Goal: Task Accomplishment & Management: Complete application form

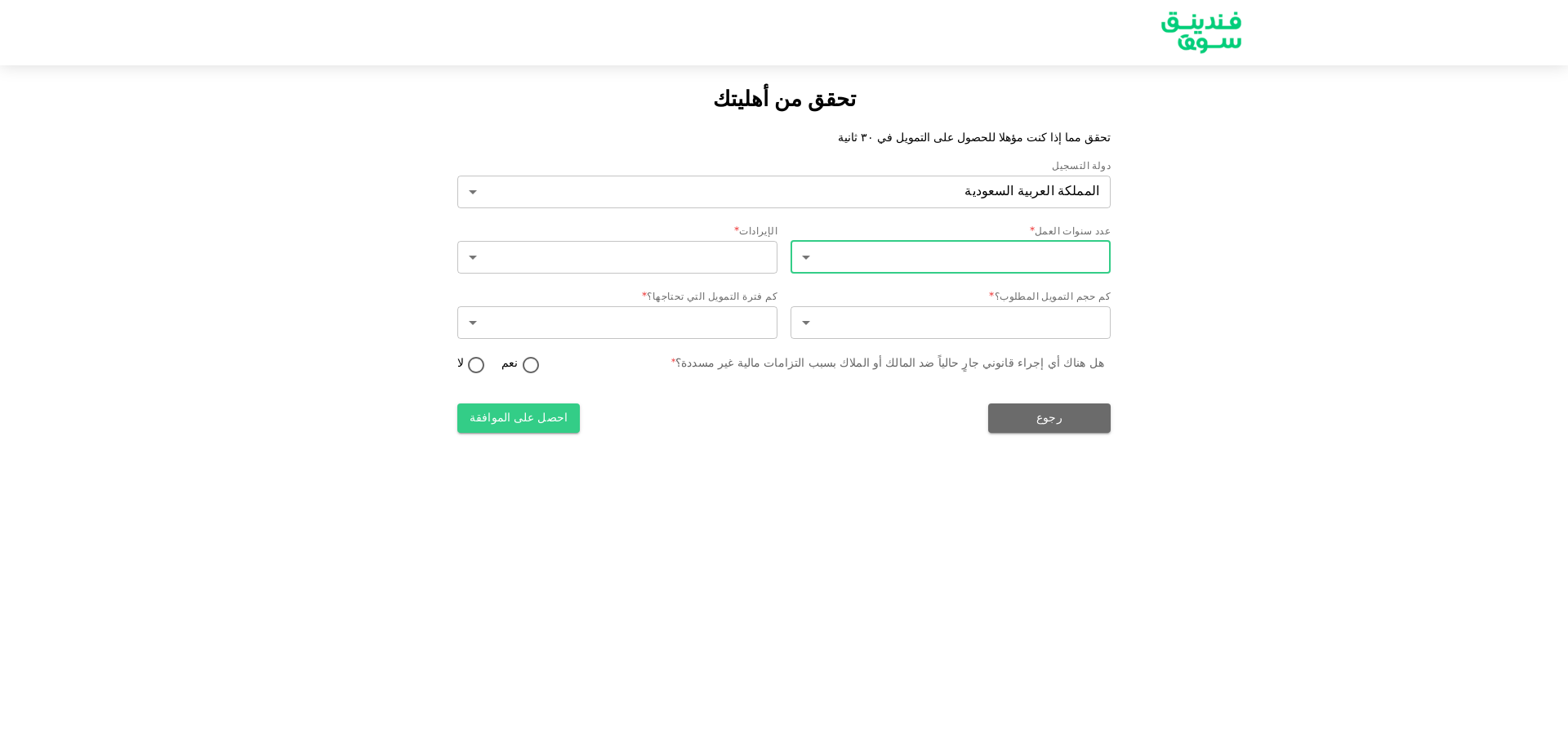
click at [1036, 253] on body "تحقق من أهليتك تحقق مما إذا كنت مؤهلا للحصول على التمويل في ٣٠ ثانية دولة التسج…" at bounding box center [784, 372] width 1568 height 744
click at [1036, 253] on div at bounding box center [784, 372] width 1568 height 744
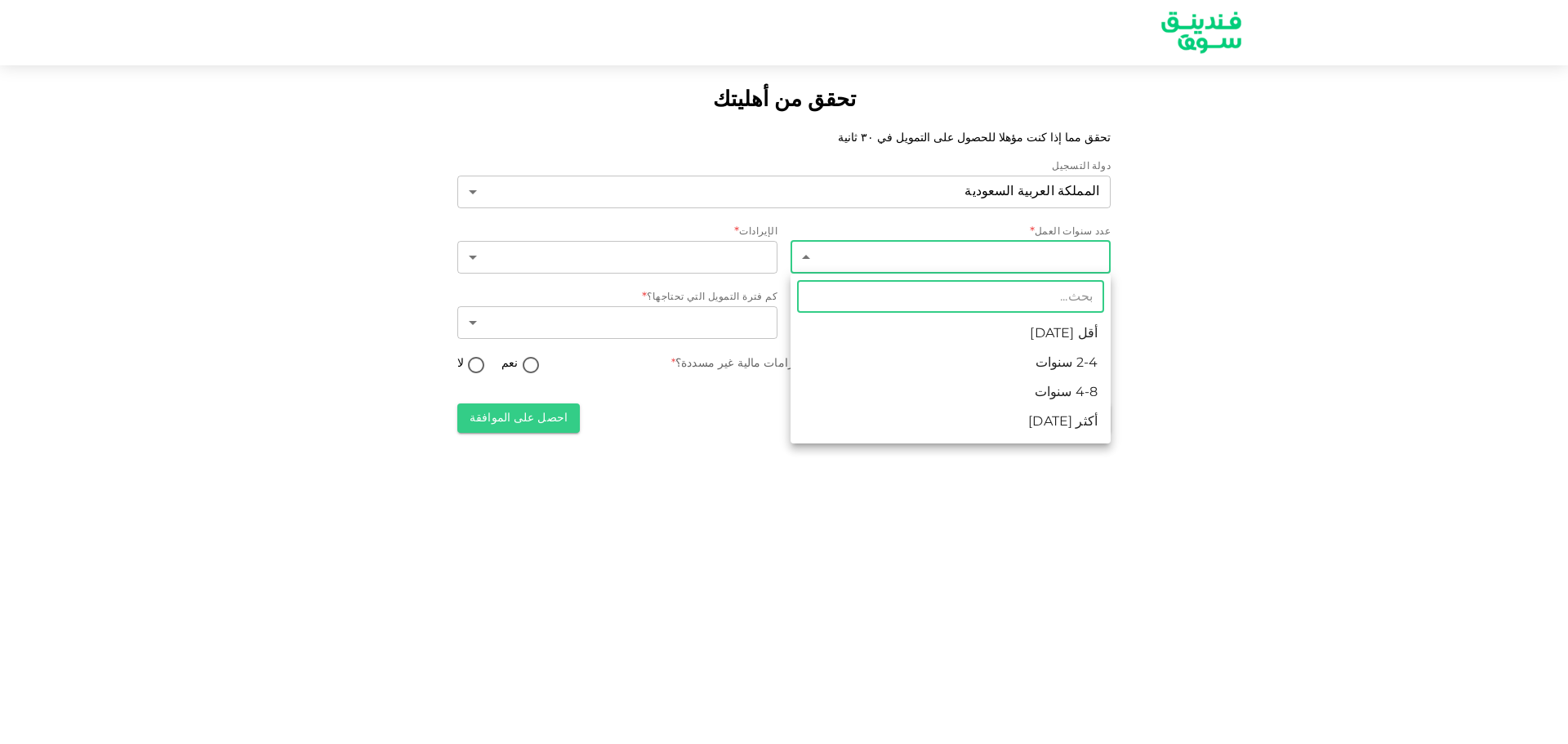
click at [1093, 250] on body "تحقق من أهليتك تحقق مما إذا كنت مؤهلا للحصول على التمويل في ٣٠ ثانية دولة التسج…" at bounding box center [784, 372] width 1568 height 744
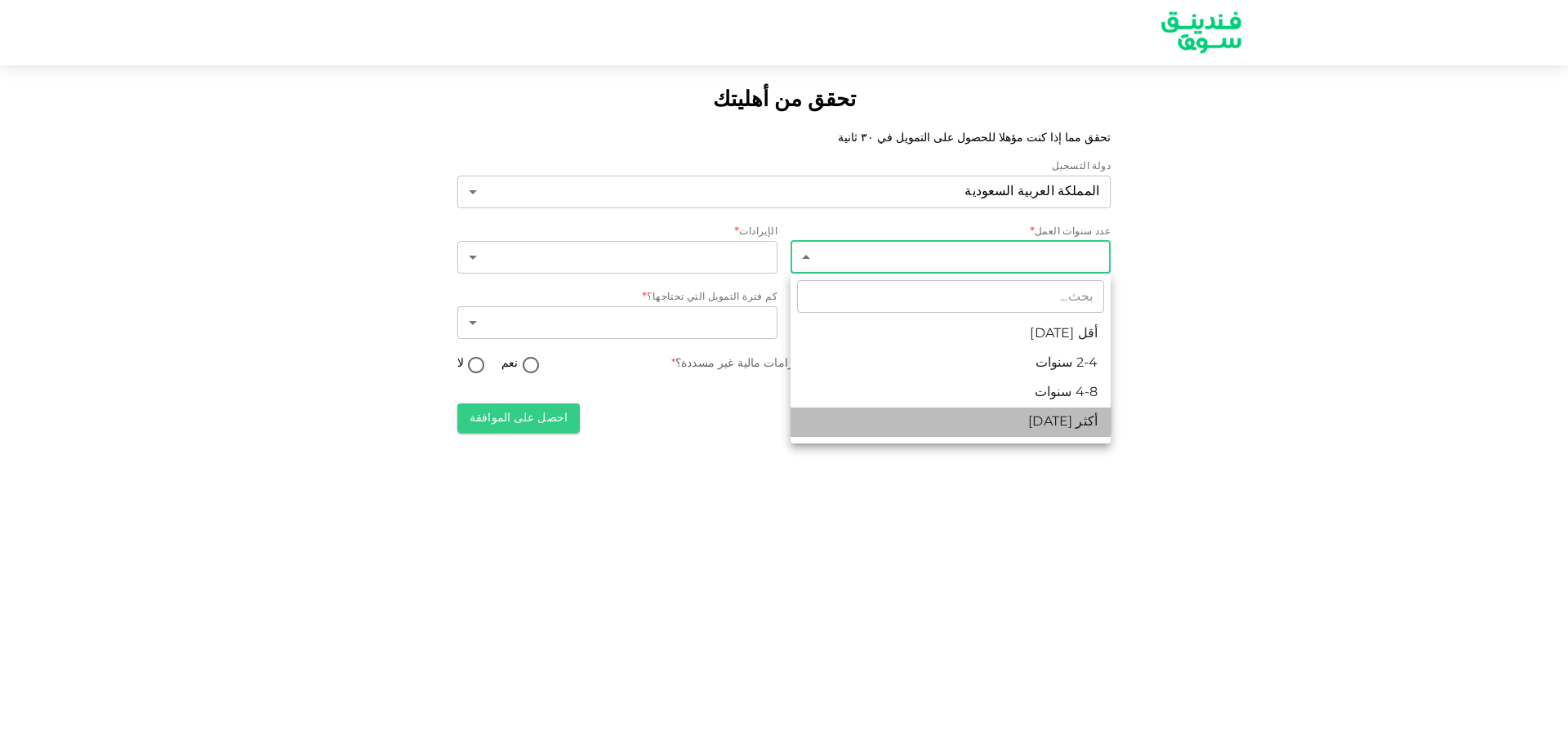
click at [1084, 428] on li "أكثر من 8 سنوات" at bounding box center [950, 421] width 320 height 30
type input "4"
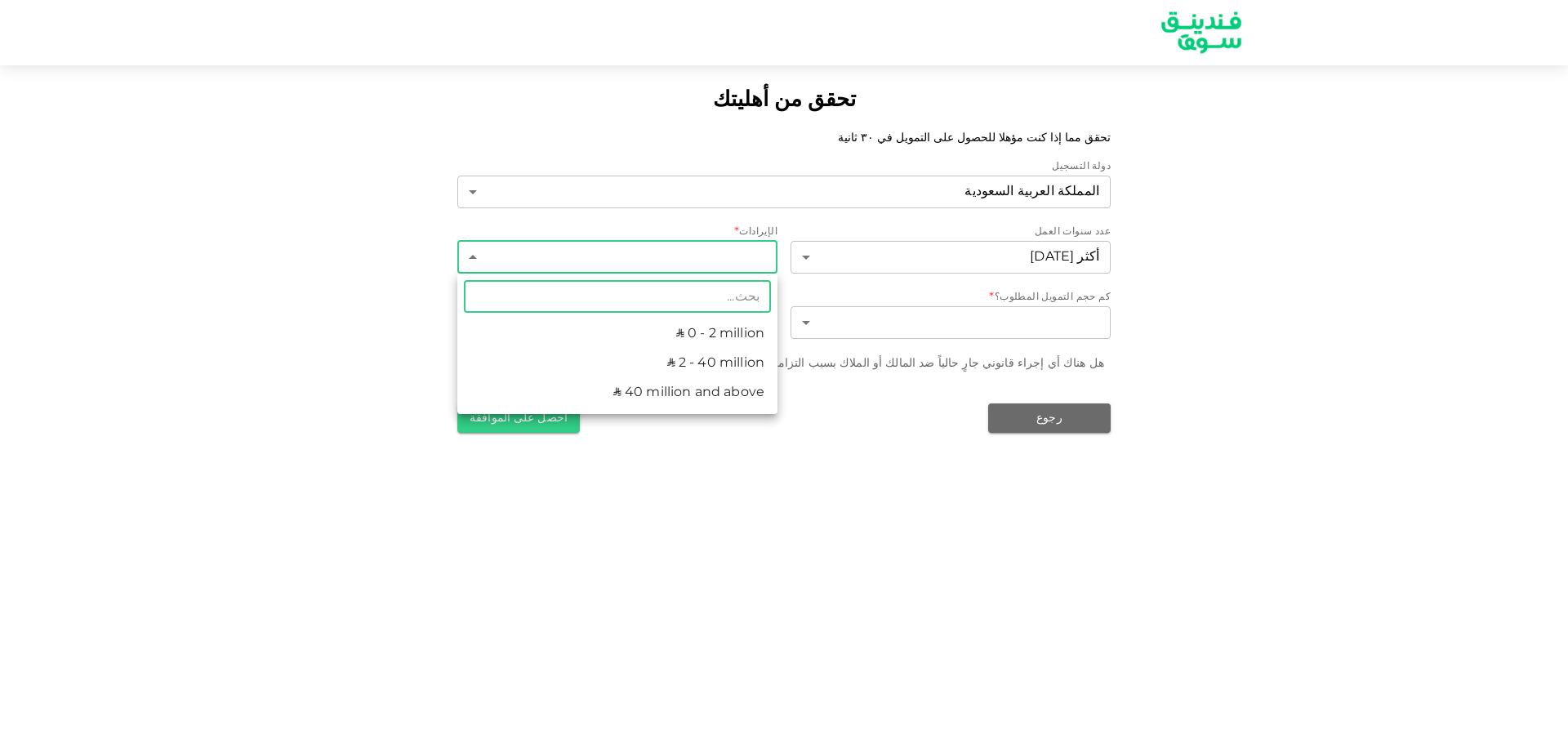
click at [745, 268] on body "تحقق من أهليتك تحقق مما إذا كنت مؤهلا للحصول على التمويل في ٣٠ ثانية دولة التسج…" at bounding box center [784, 372] width 1568 height 744
click at [702, 394] on li "ʢ 40 million and above" at bounding box center [616, 393] width 320 height 30
type input "3"
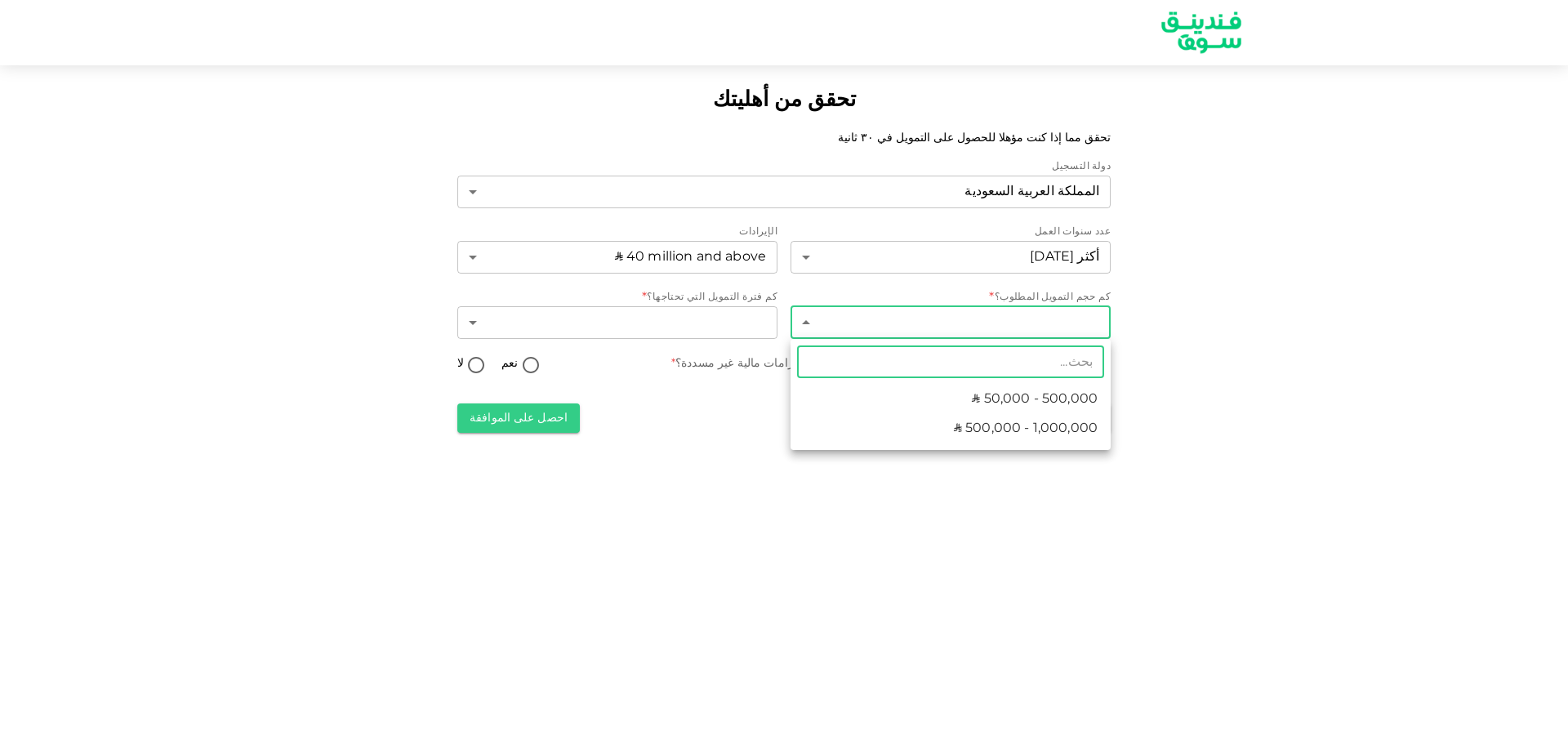
click at [1053, 332] on body "تحقق من أهليتك تحقق مما إذا كنت مؤهلا للحصول على التمويل في ٣٠ ثانية دولة التسج…" at bounding box center [784, 372] width 1568 height 744
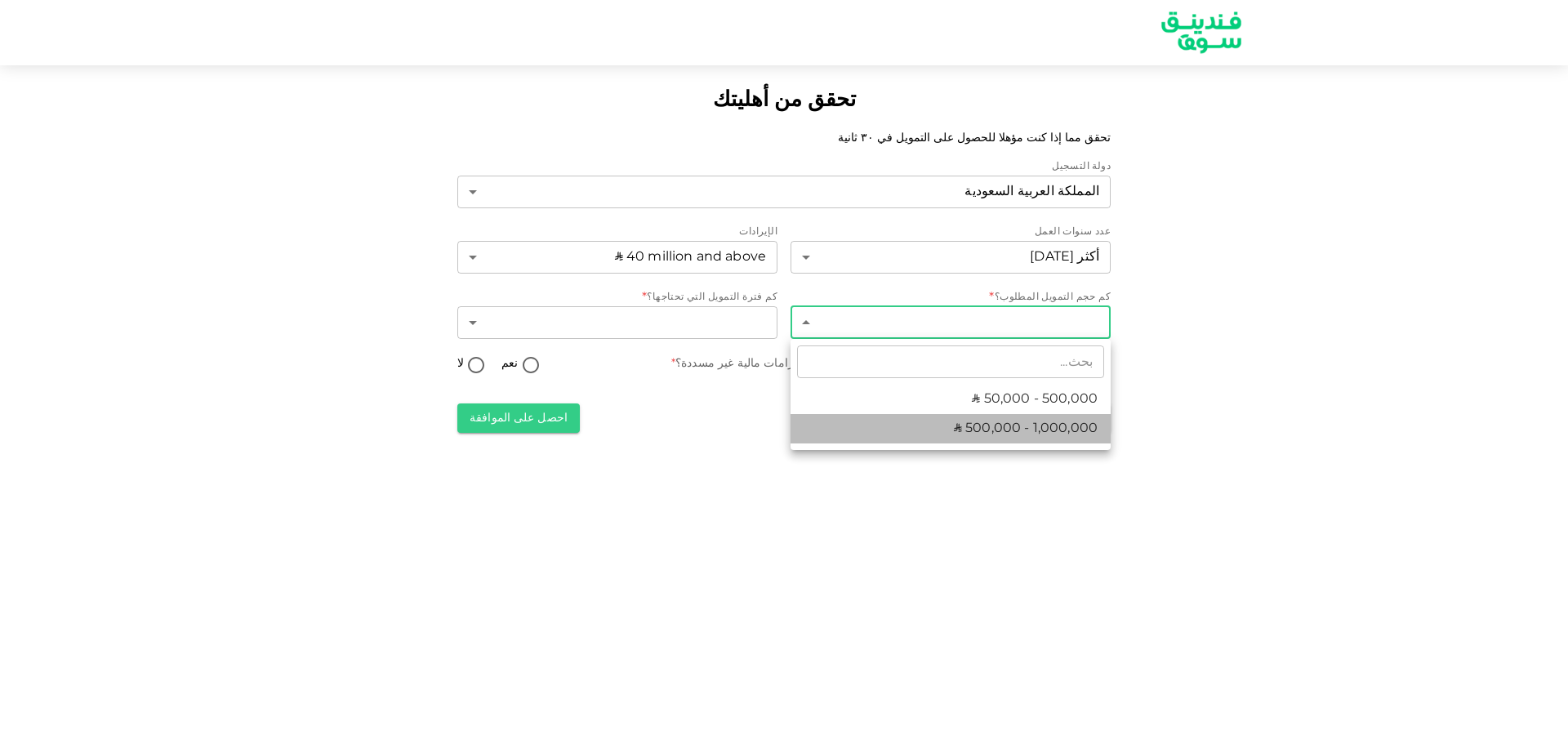
click at [1036, 425] on span "ʢ 500,000 - 1,000,000" at bounding box center [1025, 428] width 144 height 19
type input "2"
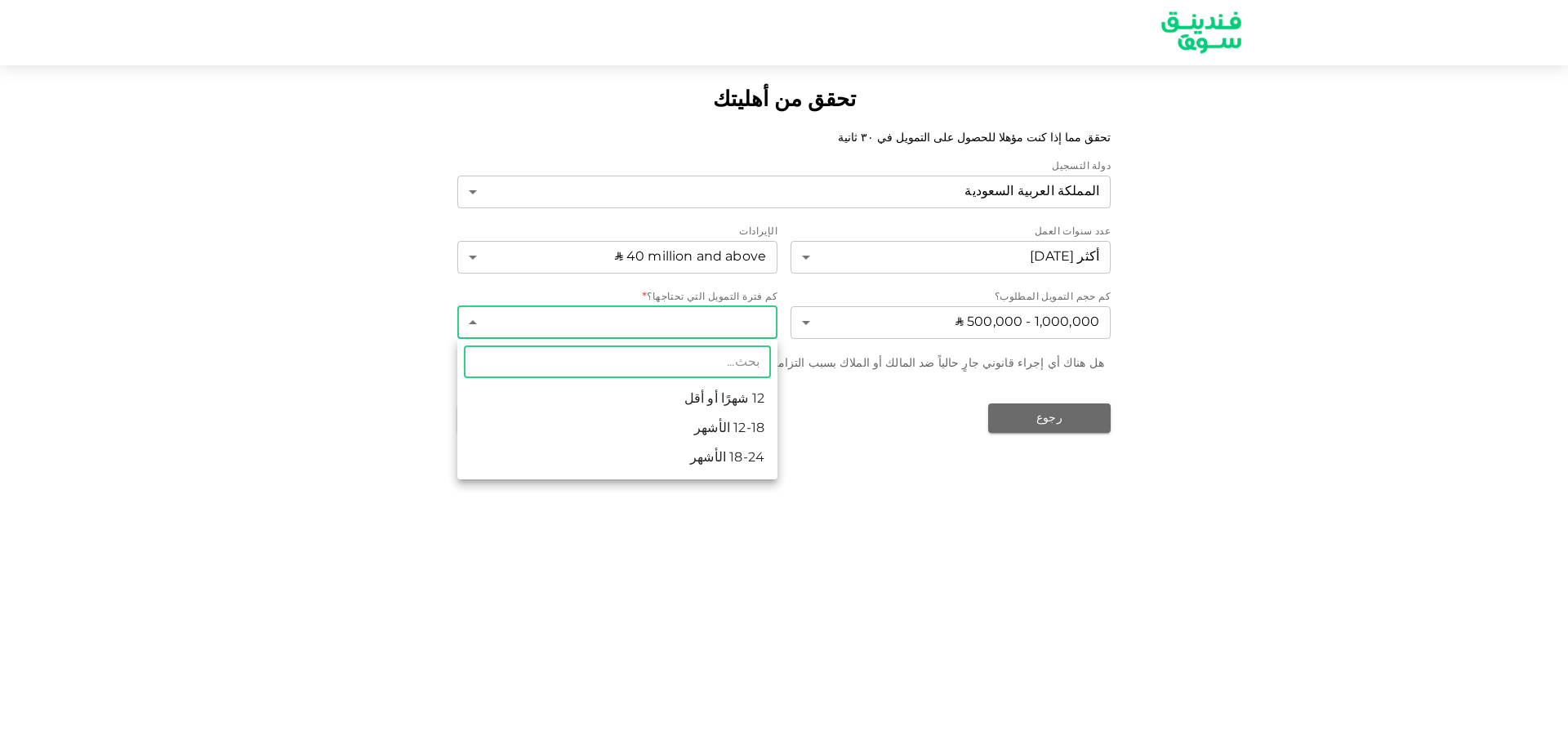
click at [728, 324] on body "تحقق من أهليتك تحقق مما إذا كنت مؤهلا للحصول على التمويل في ٣٠ ثانية دولة التسج…" at bounding box center [784, 372] width 1568 height 744
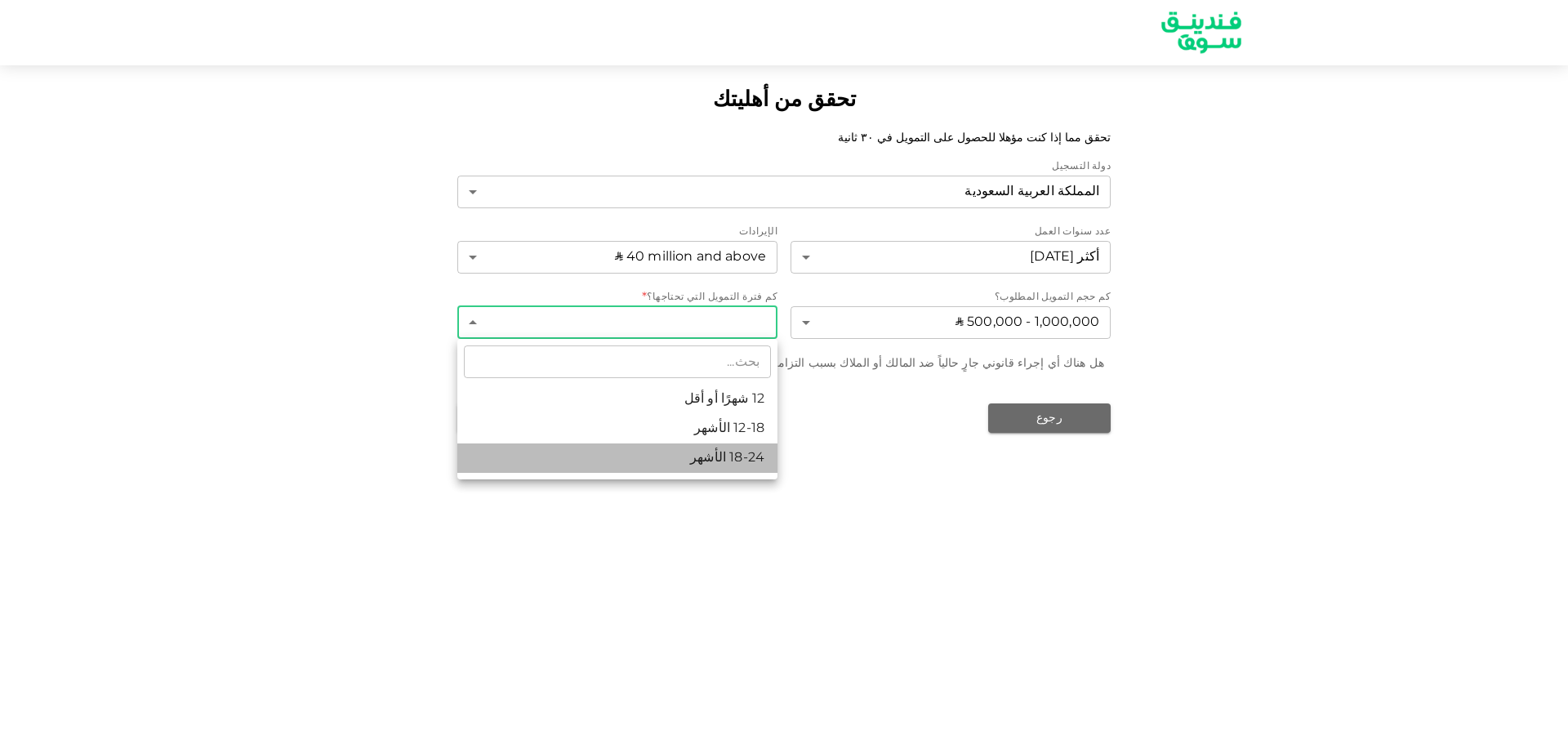
click at [714, 450] on li "18-24 الأشهر" at bounding box center [616, 458] width 320 height 30
type input "3"
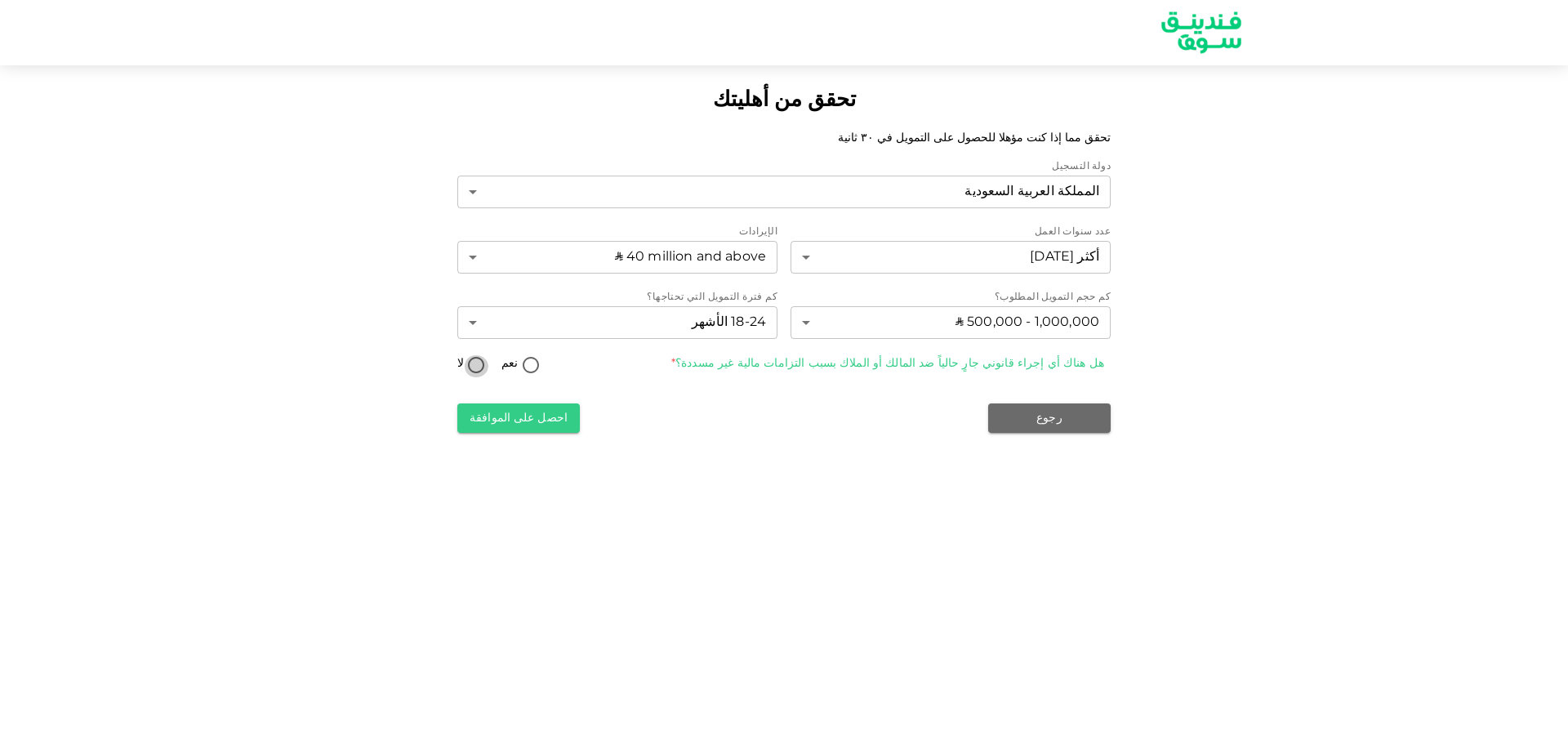
click at [477, 363] on input "لا" at bounding box center [476, 366] width 25 height 22
radio input "true"
click at [542, 417] on button "احصل على الموافقة" at bounding box center [519, 418] width 123 height 30
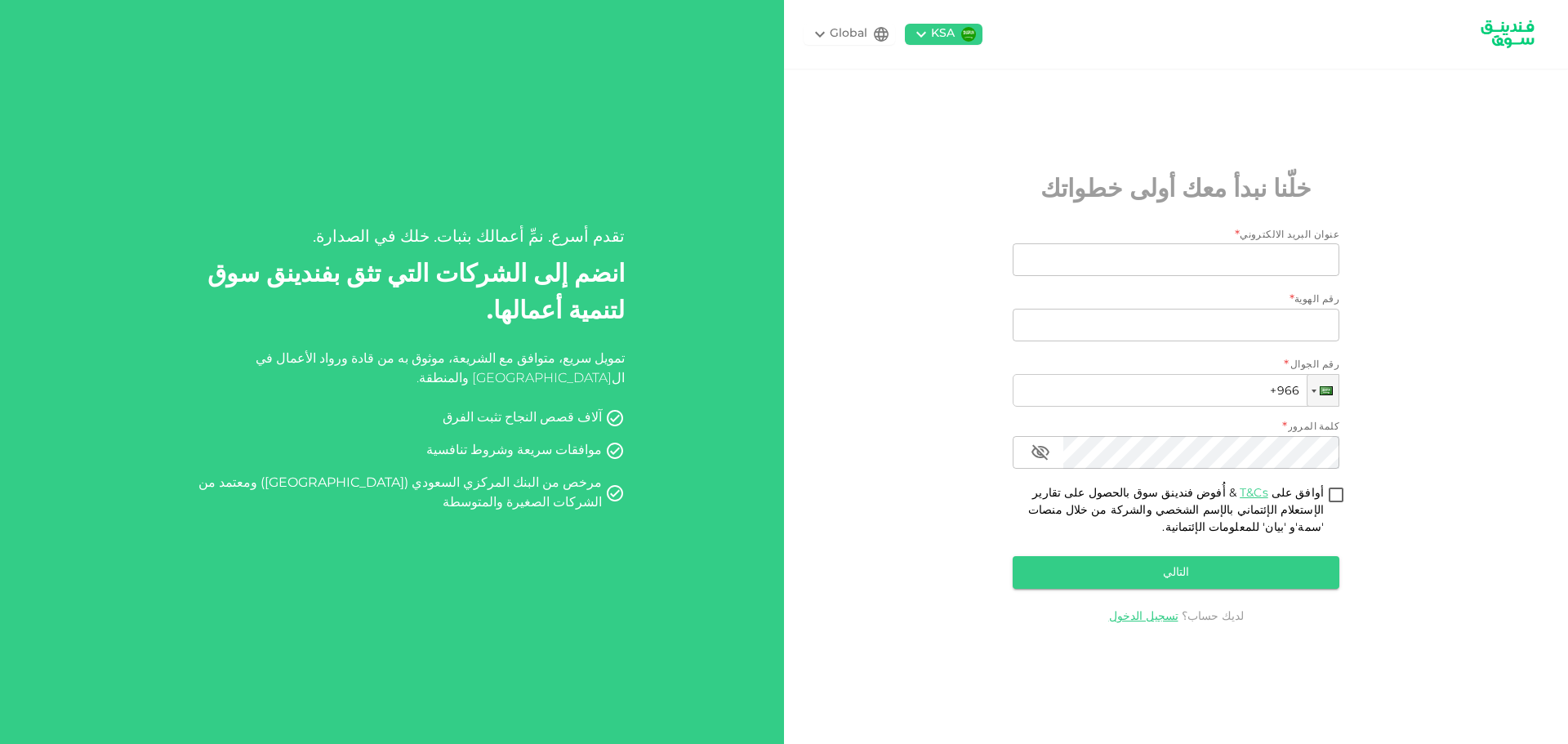
click at [848, 27] on div "Global" at bounding box center [848, 34] width 37 height 17
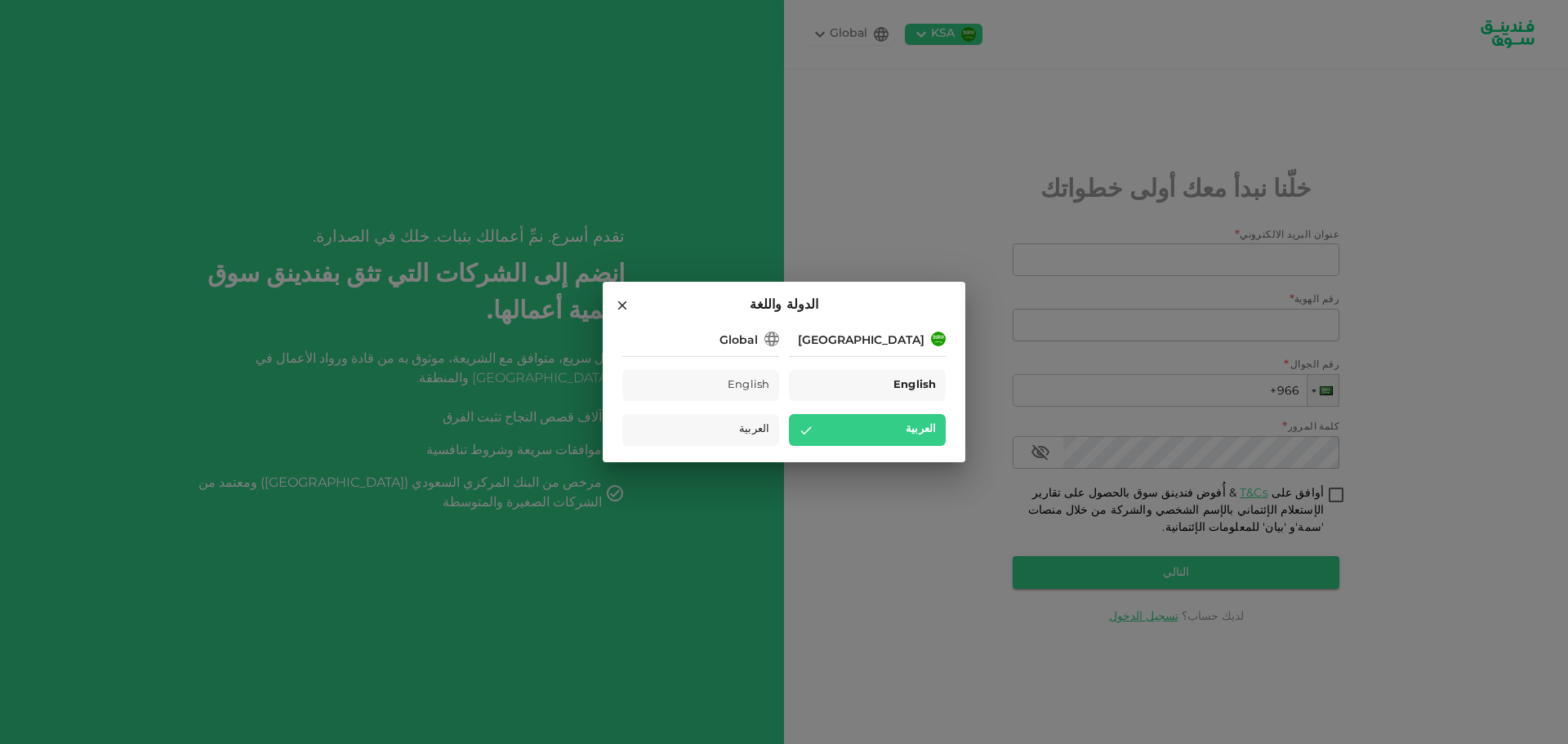
click at [899, 376] on span "English" at bounding box center [914, 386] width 42 height 19
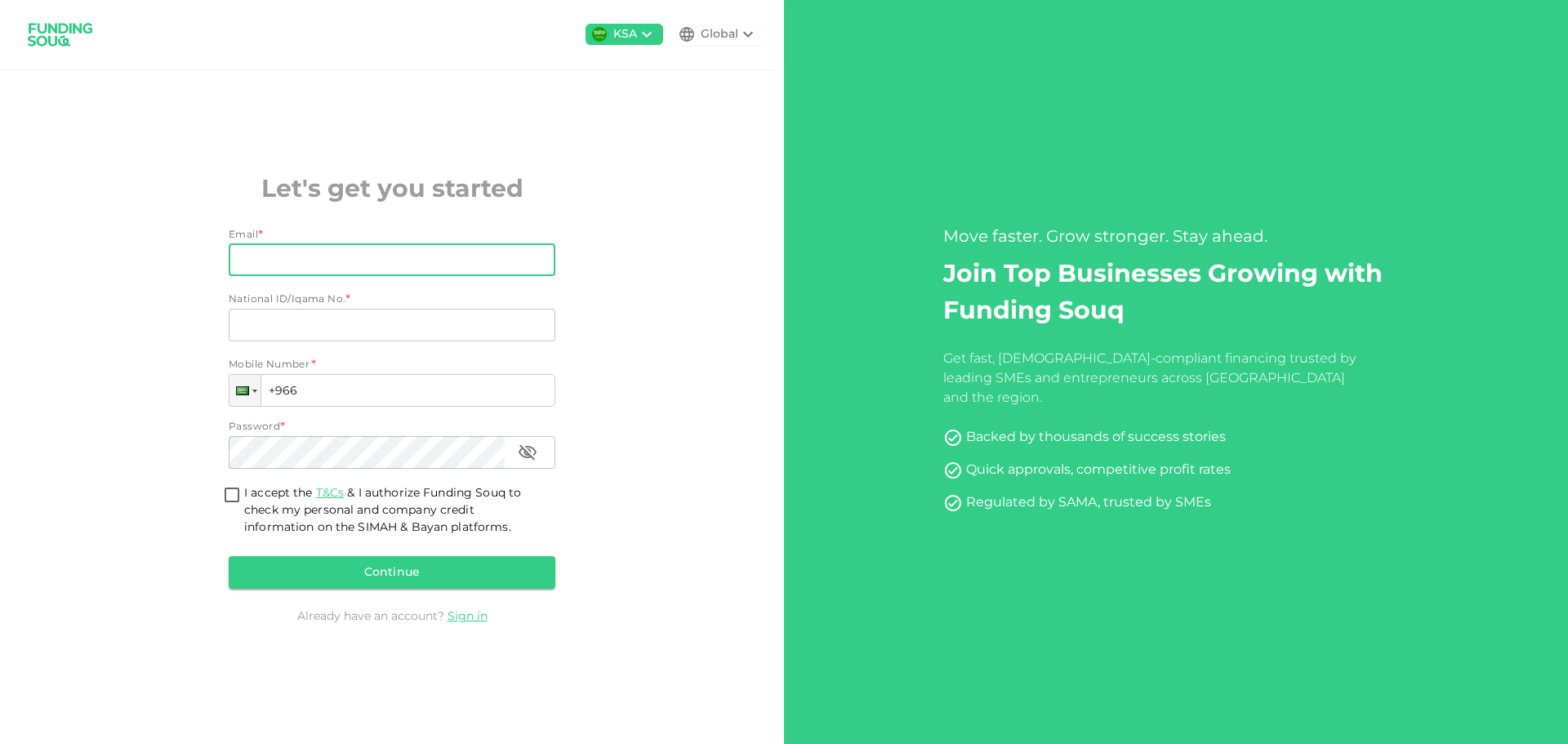
click at [518, 270] on input "Email" at bounding box center [382, 259] width 308 height 33
type input "[EMAIL_ADDRESS][DOMAIN_NAME]"
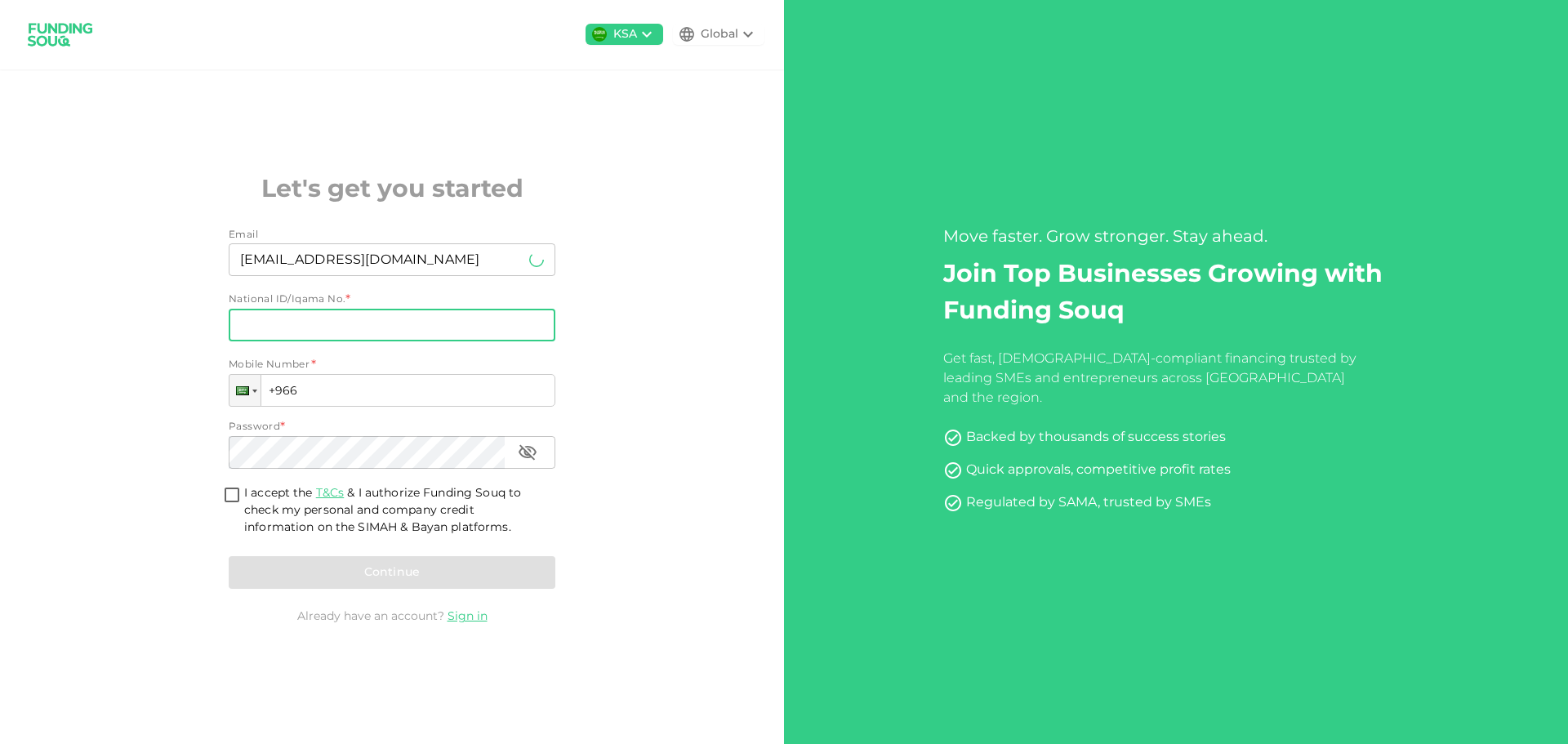
click at [341, 317] on input "National ID/Iqama No." at bounding box center [392, 324] width 326 height 33
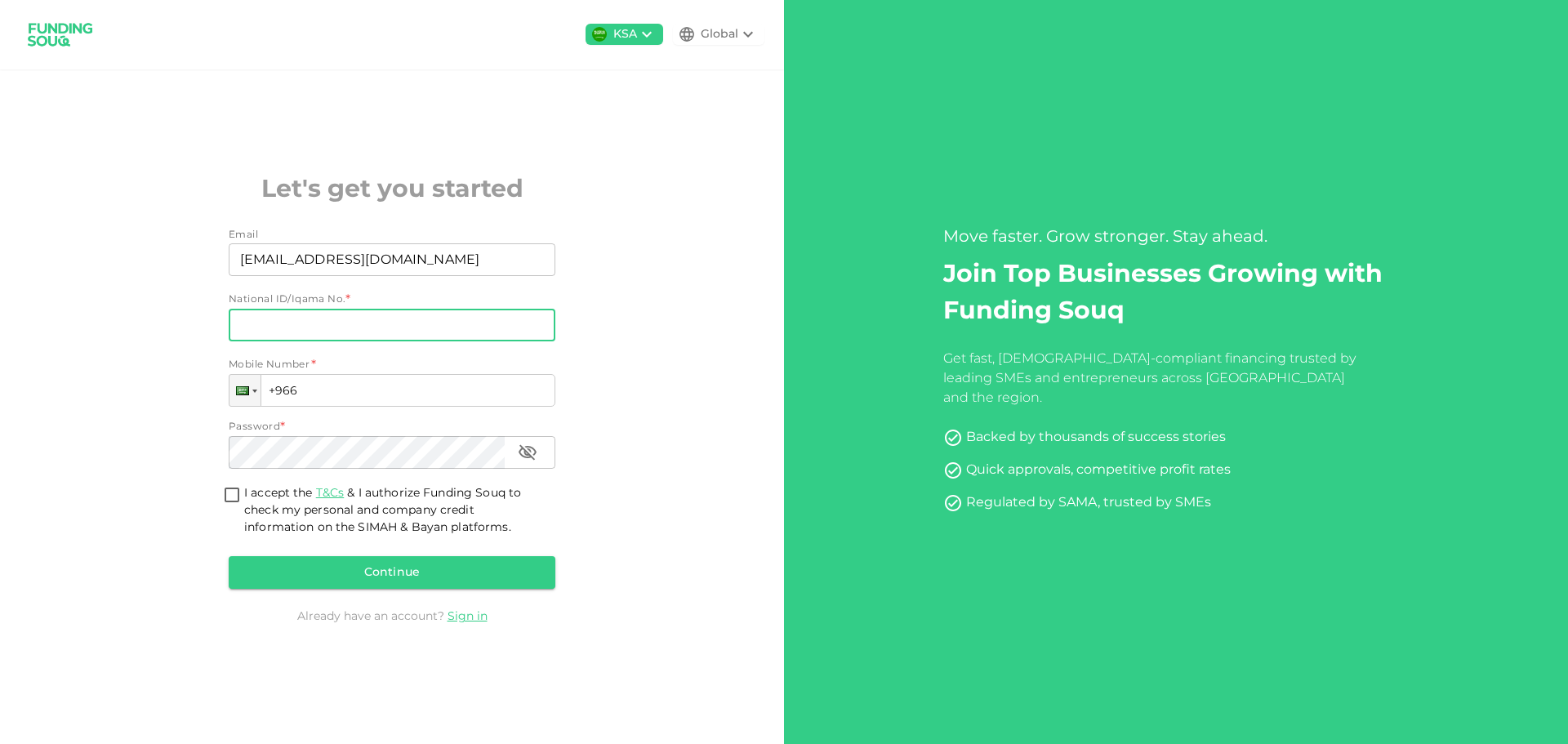
type input "2254261866"
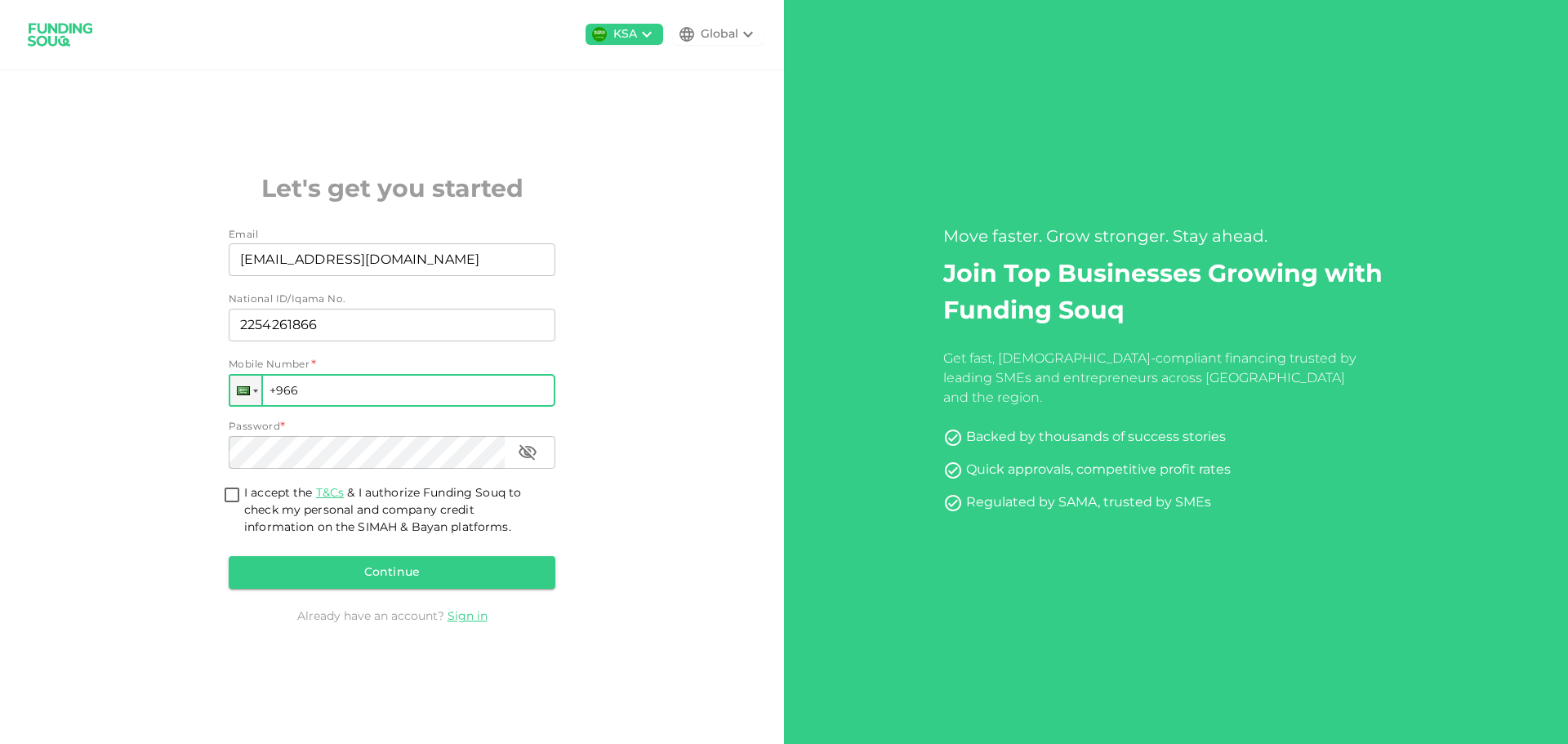
click at [349, 387] on input "+966" at bounding box center [392, 390] width 326 height 33
type input "+966 541 139 595"
click at [231, 491] on input "I accept the T&Cs & I authorize Funding Souq to check my personal and company c…" at bounding box center [232, 495] width 25 height 22
checkbox input "true"
click at [333, 567] on button "Continue" at bounding box center [392, 572] width 326 height 33
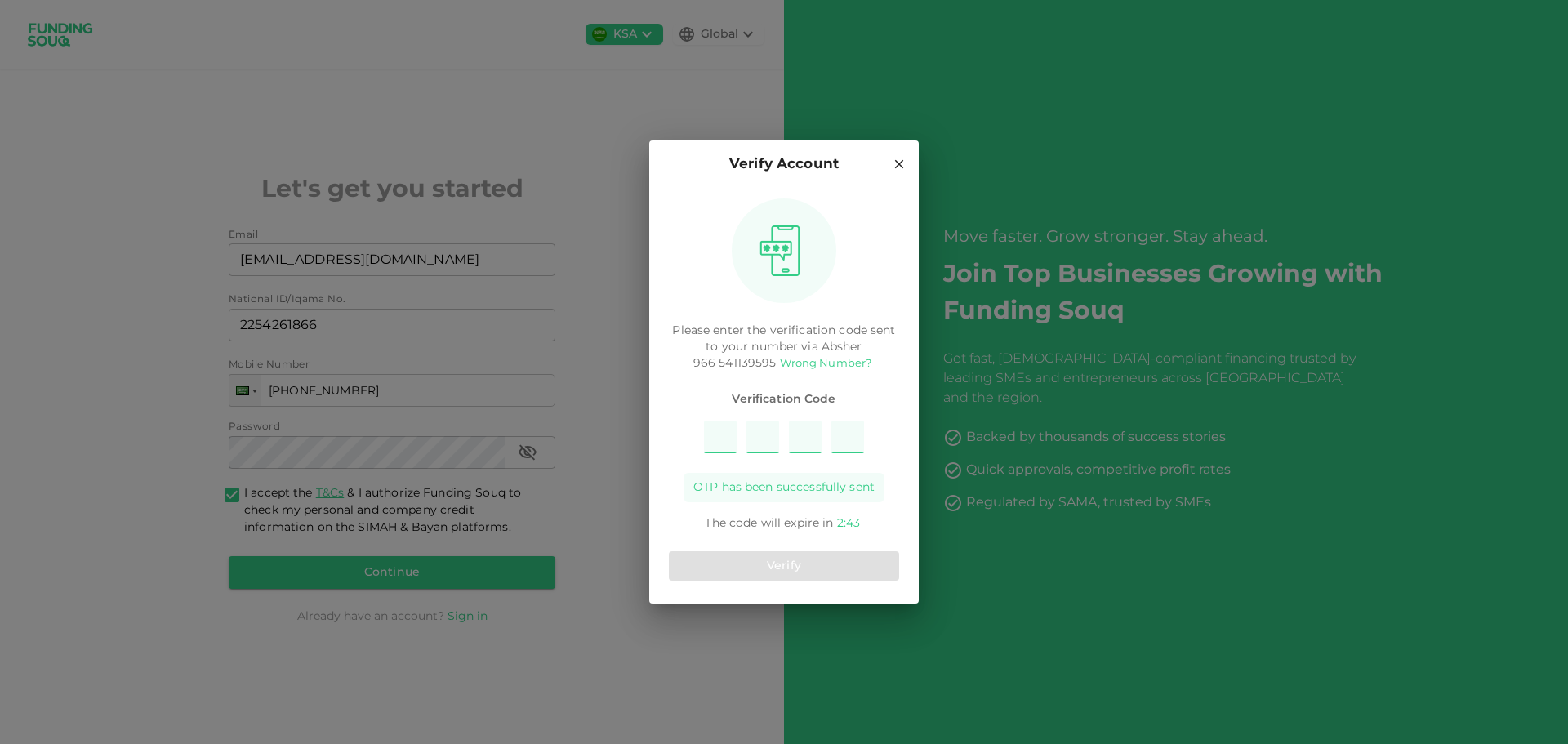
click at [734, 440] on input "Please enter OTP character 1" at bounding box center [720, 437] width 33 height 33
type input "1"
type input "9"
type input "5"
type input "7"
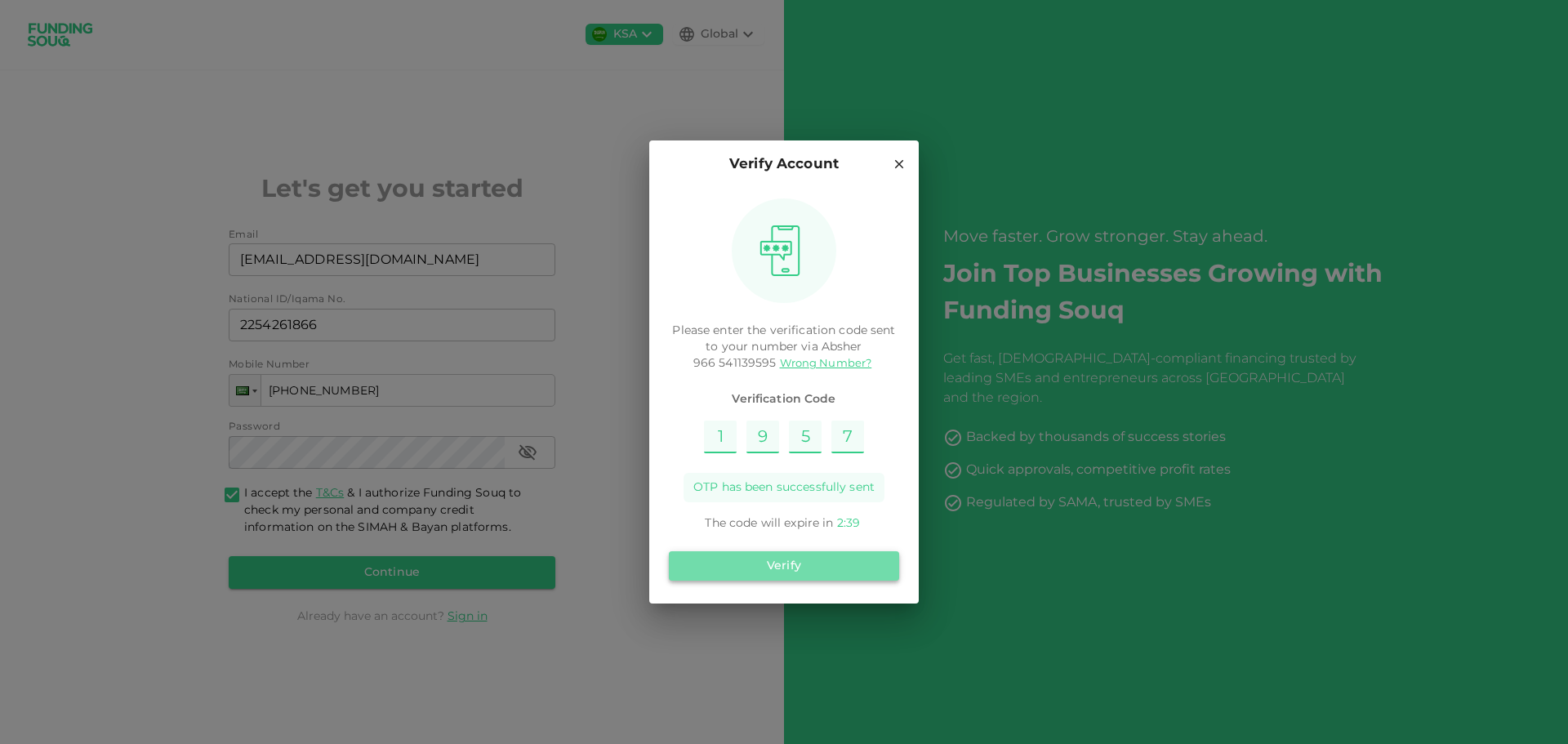
click at [839, 564] on button "Verify" at bounding box center [784, 565] width 230 height 30
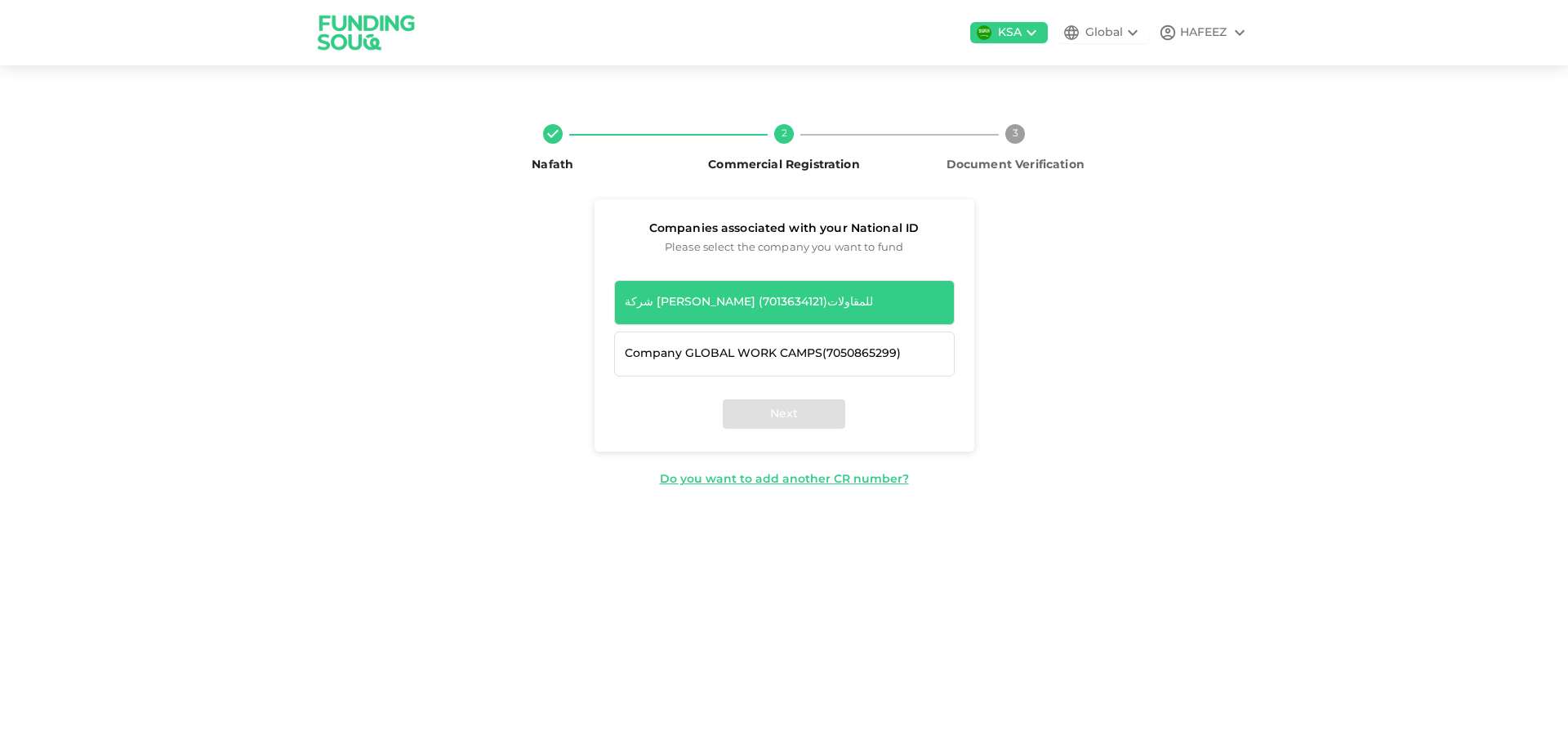
click at [799, 304] on div "شركة سعد عبدالله الشهراني للمقاولات ( 7013634121 )" at bounding box center [784, 302] width 319 height 17
click at [800, 302] on div "شركة سعد عبدالله الشهراني للمقاولات ( 7013634121 )" at bounding box center [784, 302] width 319 height 17
click at [832, 410] on button "Next" at bounding box center [784, 414] width 123 height 30
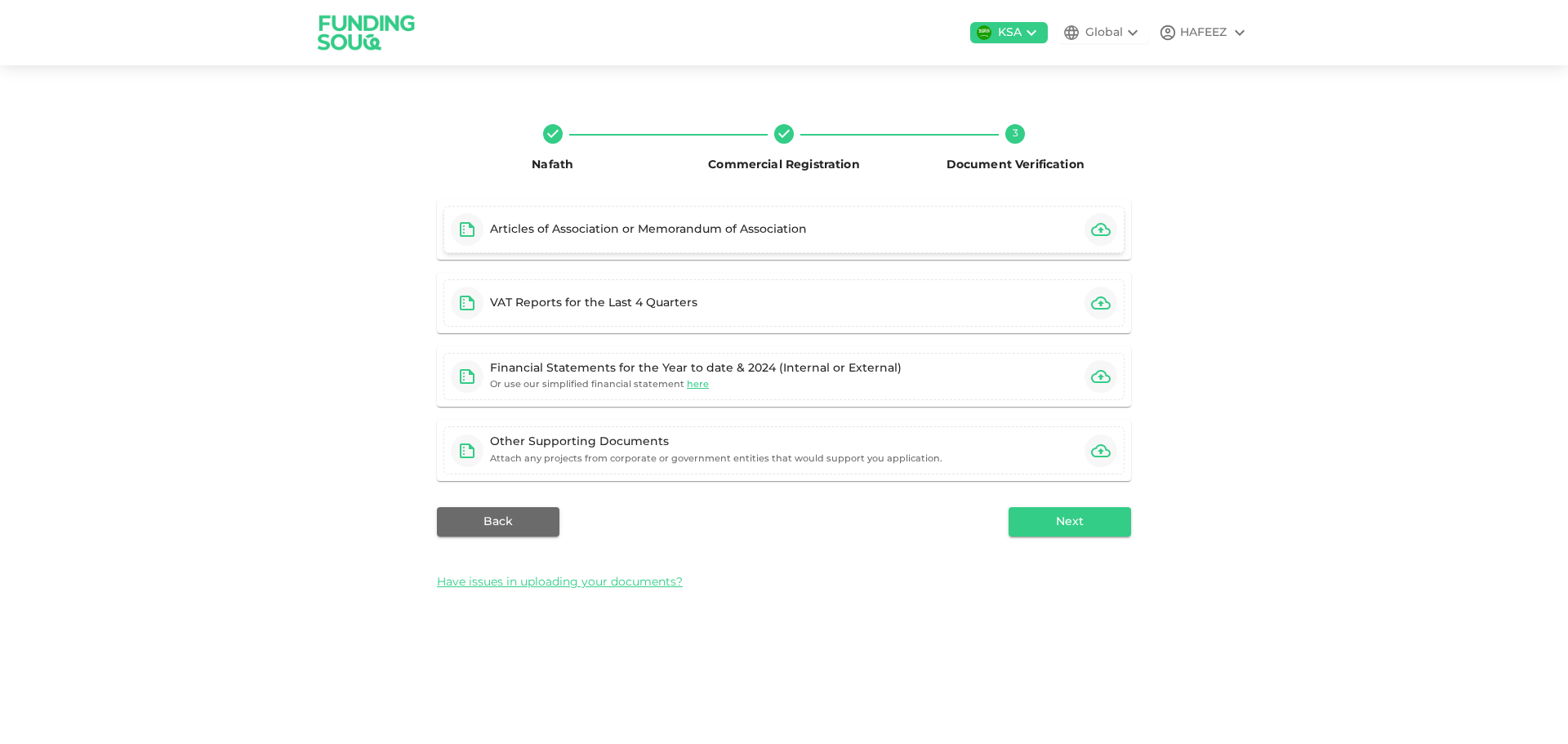
click at [961, 229] on div "Articles of Association or Memorandum of Association" at bounding box center [784, 228] width 681 height 47
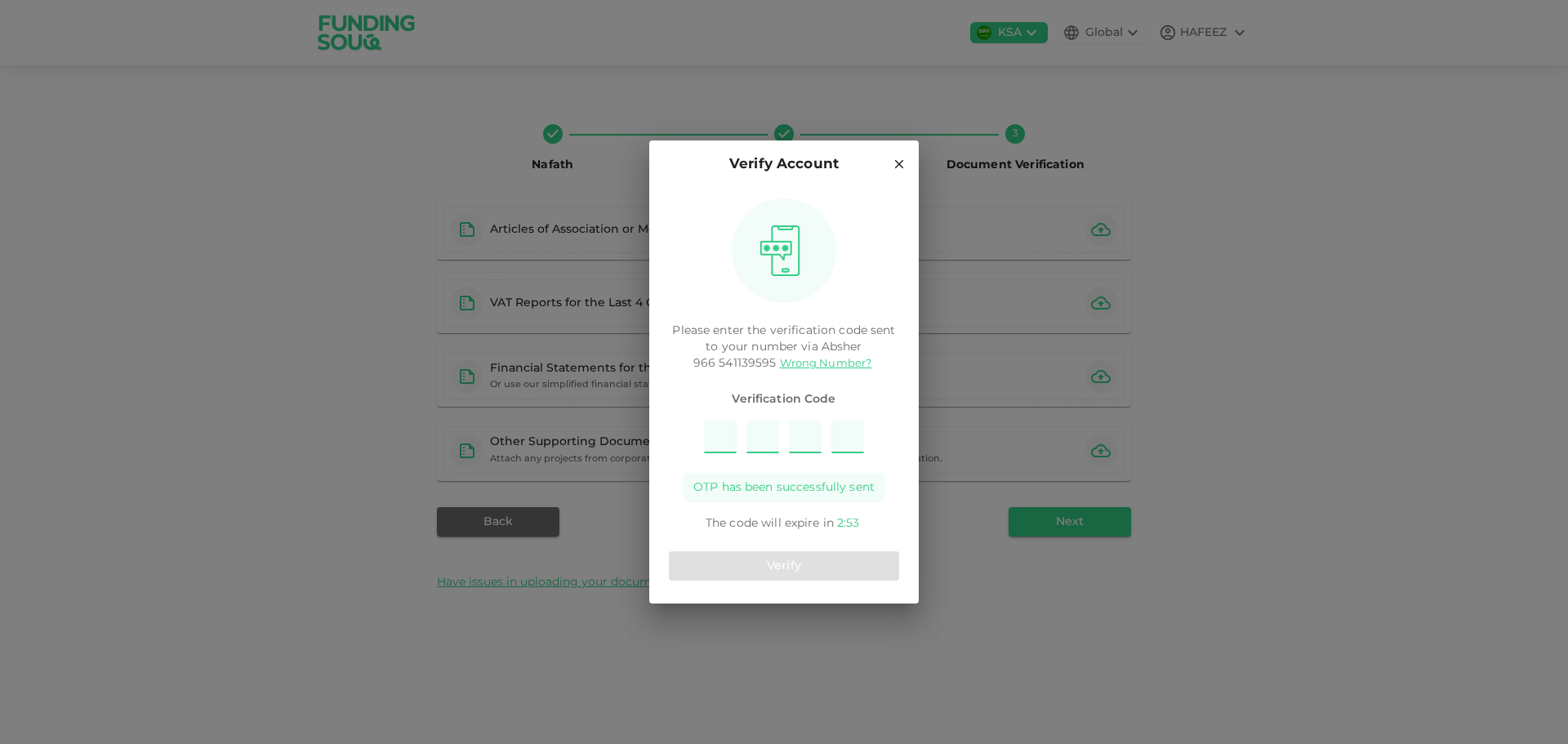
click at [721, 443] on input "Please enter OTP character 1" at bounding box center [720, 437] width 33 height 33
type input "2"
type input "8"
type input "3"
type input "6"
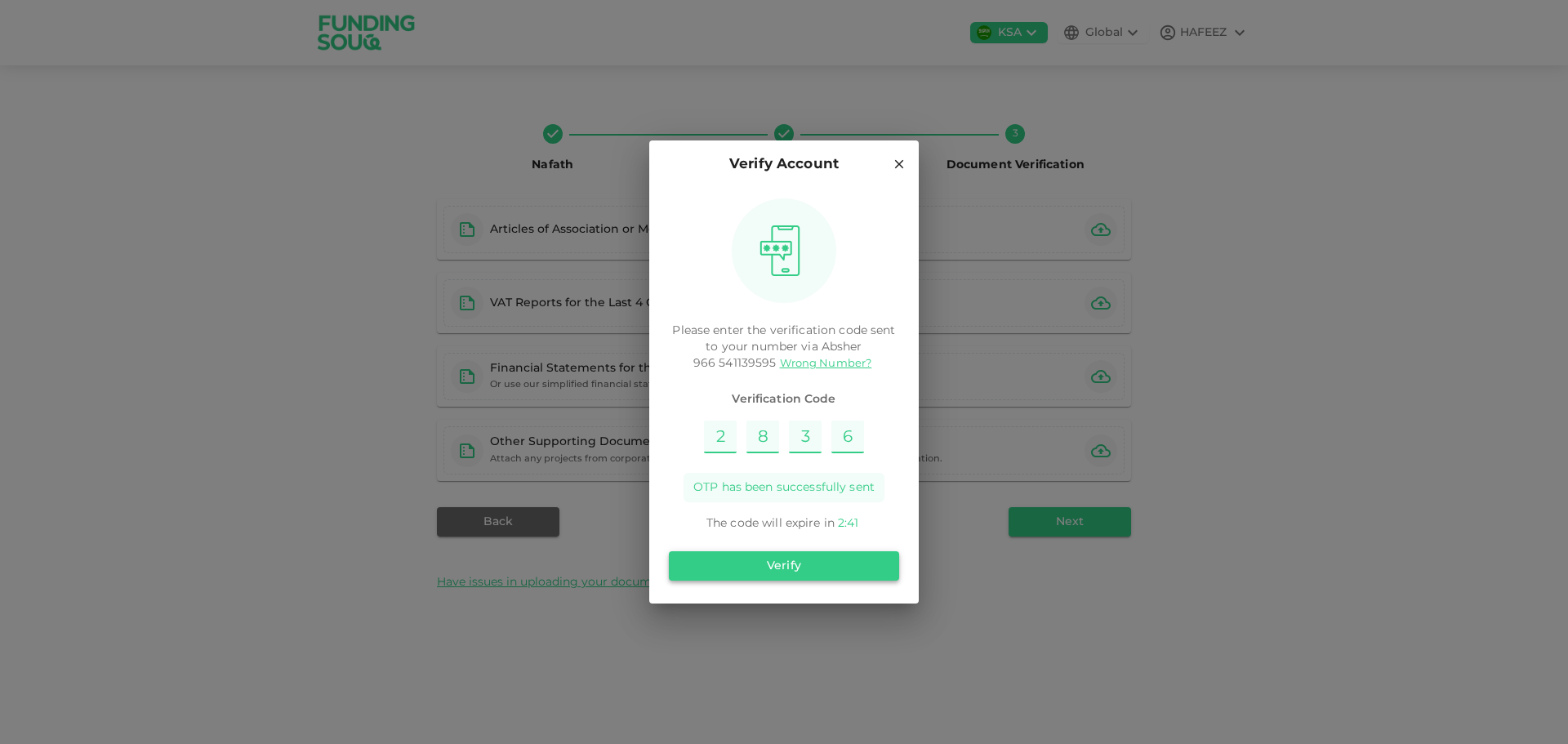
click at [761, 561] on button "Verify" at bounding box center [784, 565] width 230 height 30
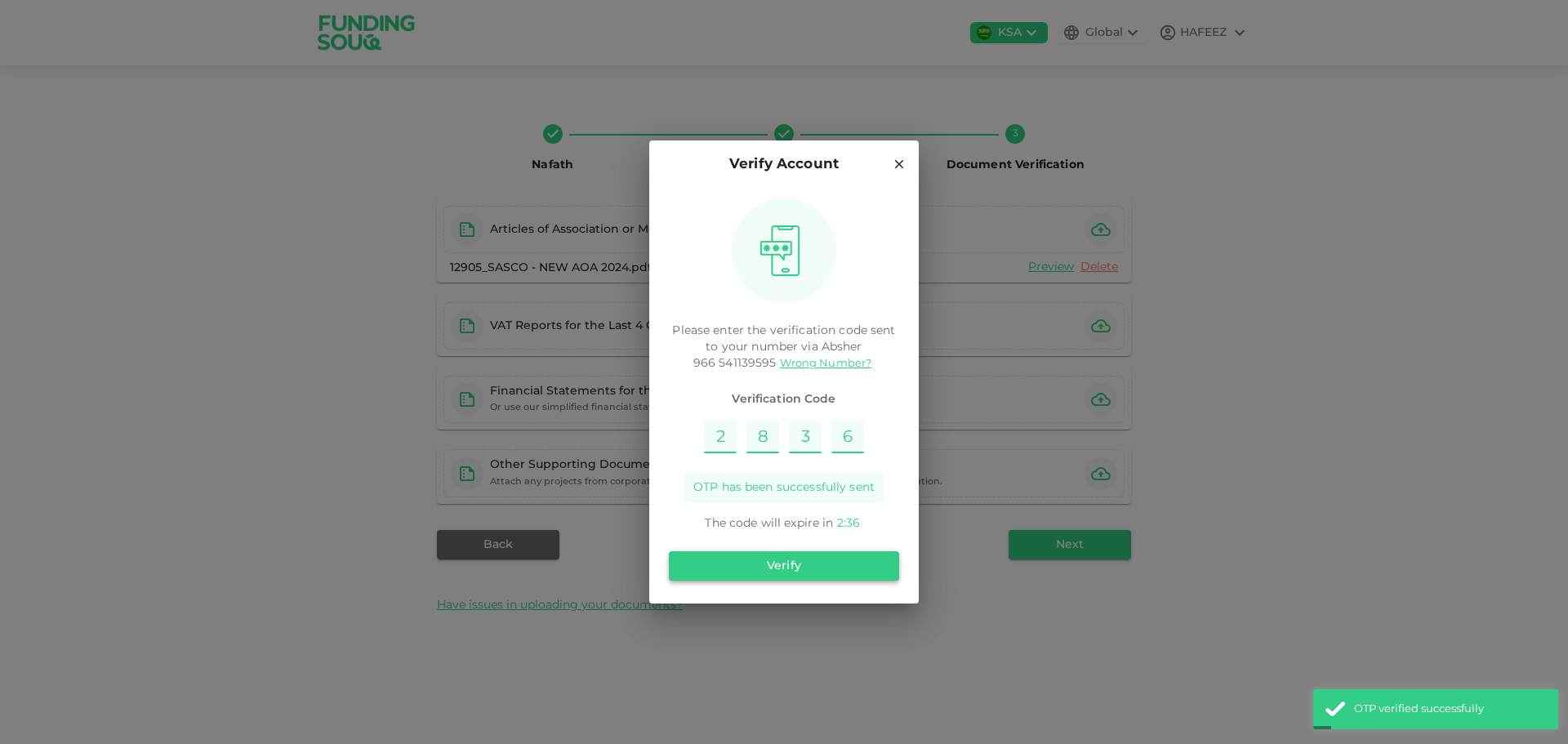
click at [860, 567] on button "Verify" at bounding box center [784, 565] width 230 height 30
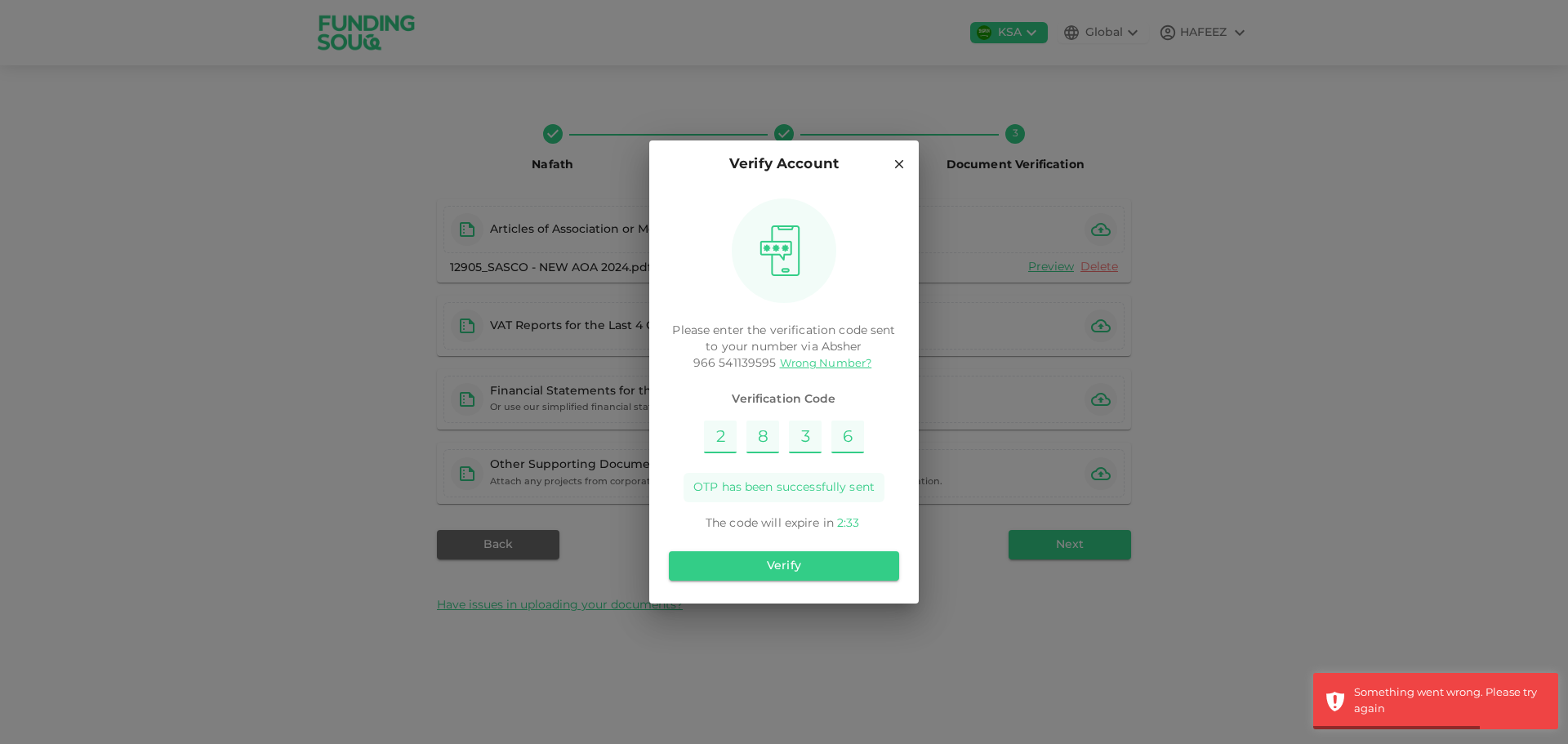
click at [898, 164] on icon at bounding box center [899, 163] width 14 height 14
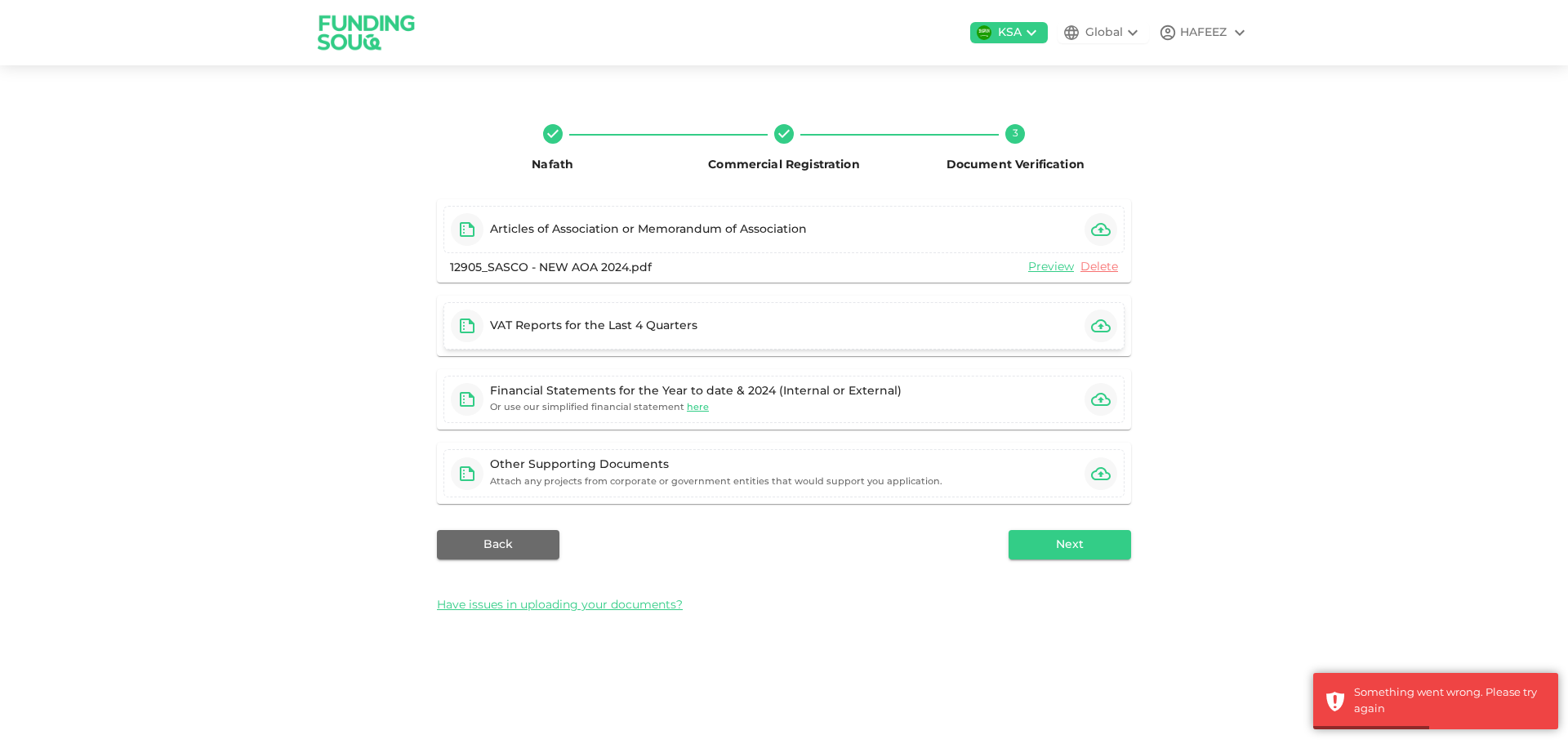
click at [1084, 314] on div at bounding box center [1100, 325] width 33 height 33
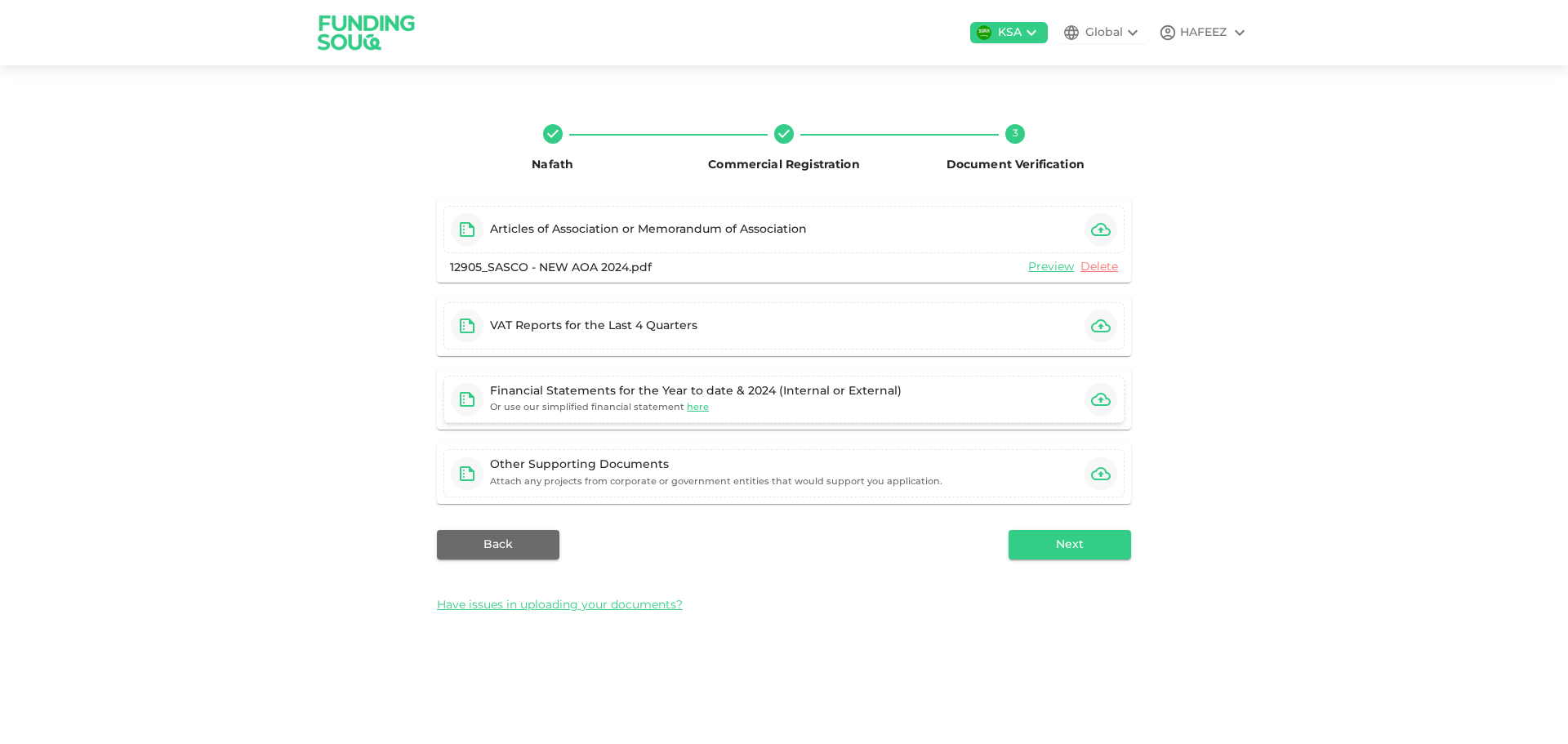
click at [1022, 420] on div "Financial Statements for the Year to date & 2024 (Internal or External) Or use …" at bounding box center [784, 398] width 681 height 47
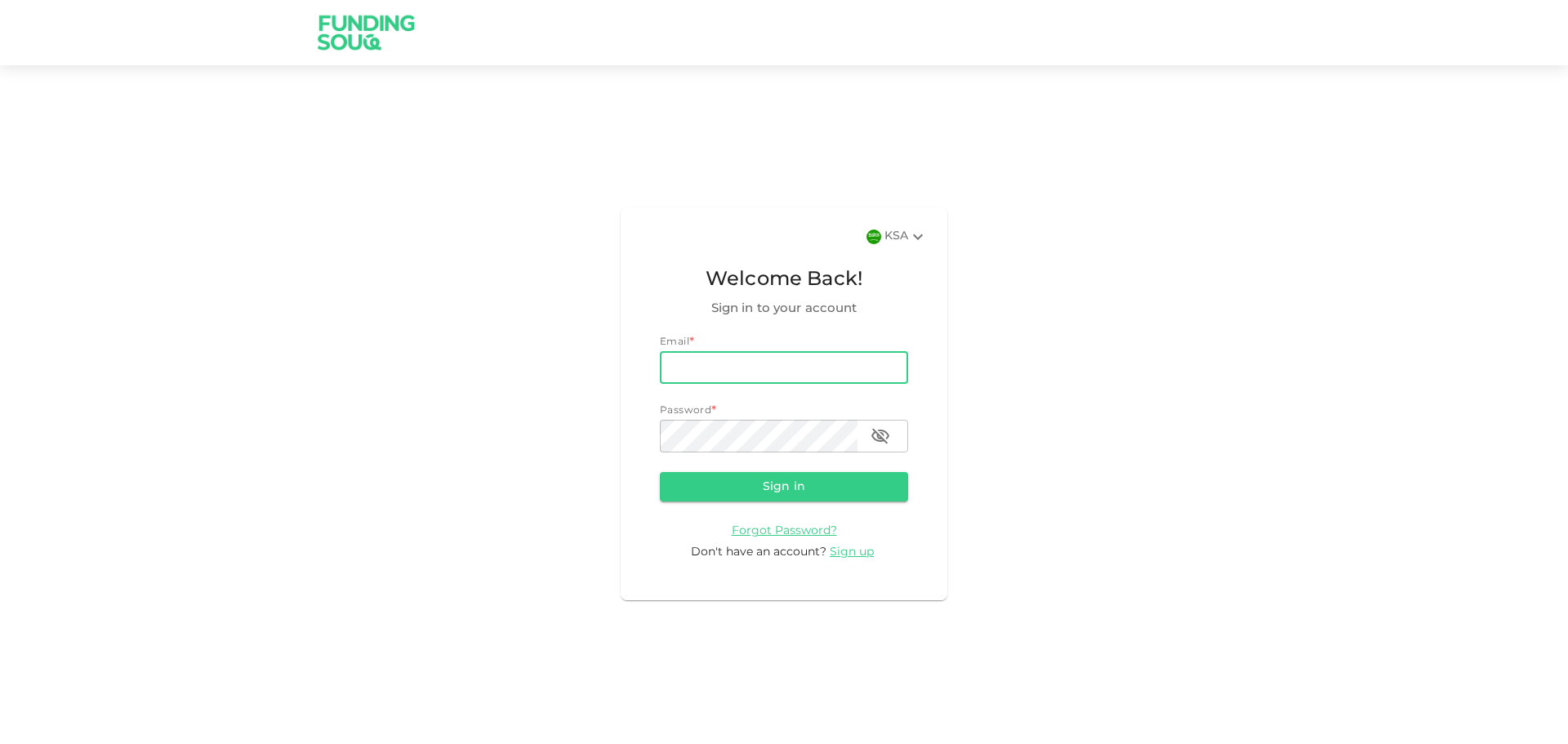
type input "[EMAIL_ADDRESS][DOMAIN_NAME]"
click at [660, 471] on button "Sign in" at bounding box center [784, 486] width 248 height 30
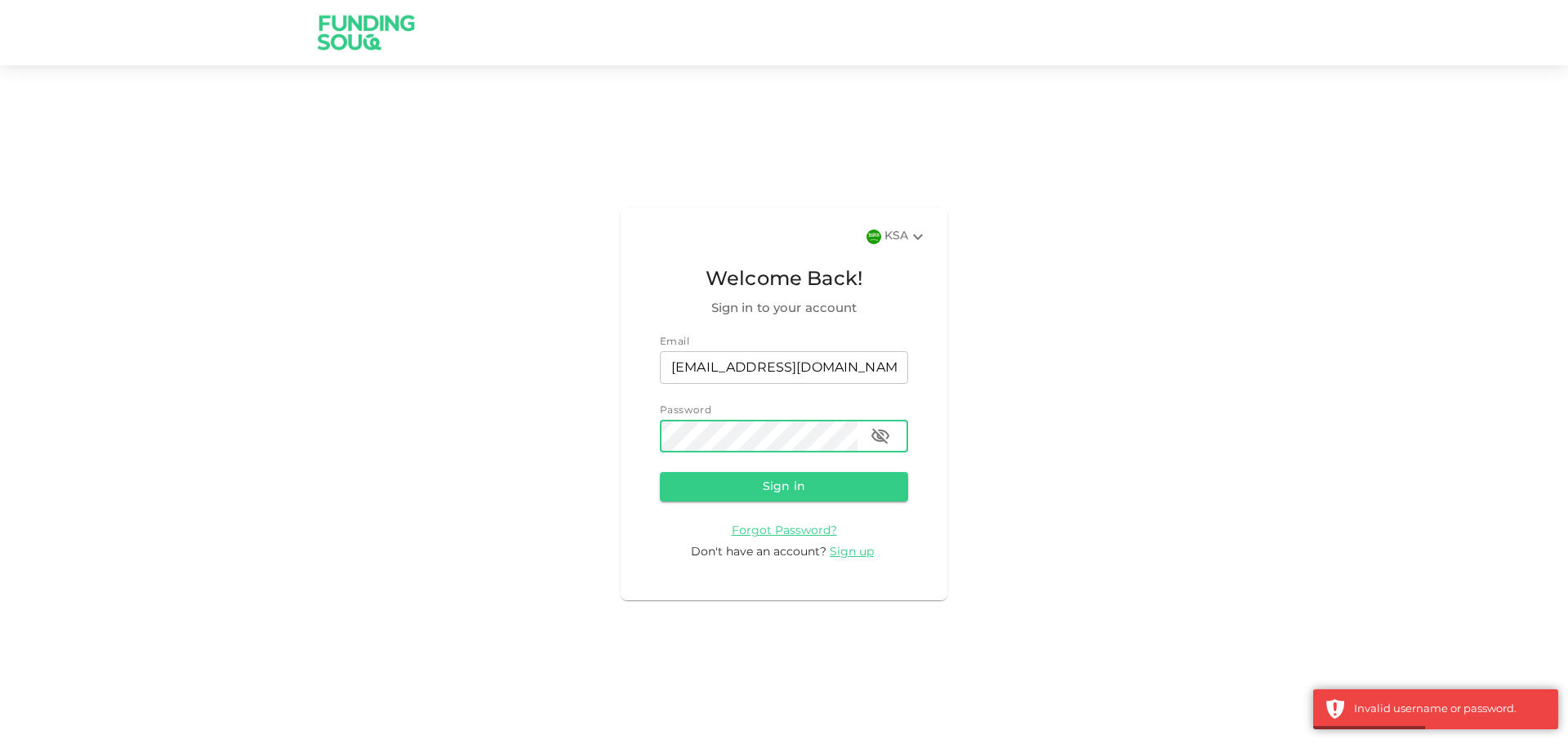
click at [878, 435] on icon "button" at bounding box center [880, 436] width 18 height 15
click at [660, 471] on button "Sign in" at bounding box center [784, 486] width 248 height 30
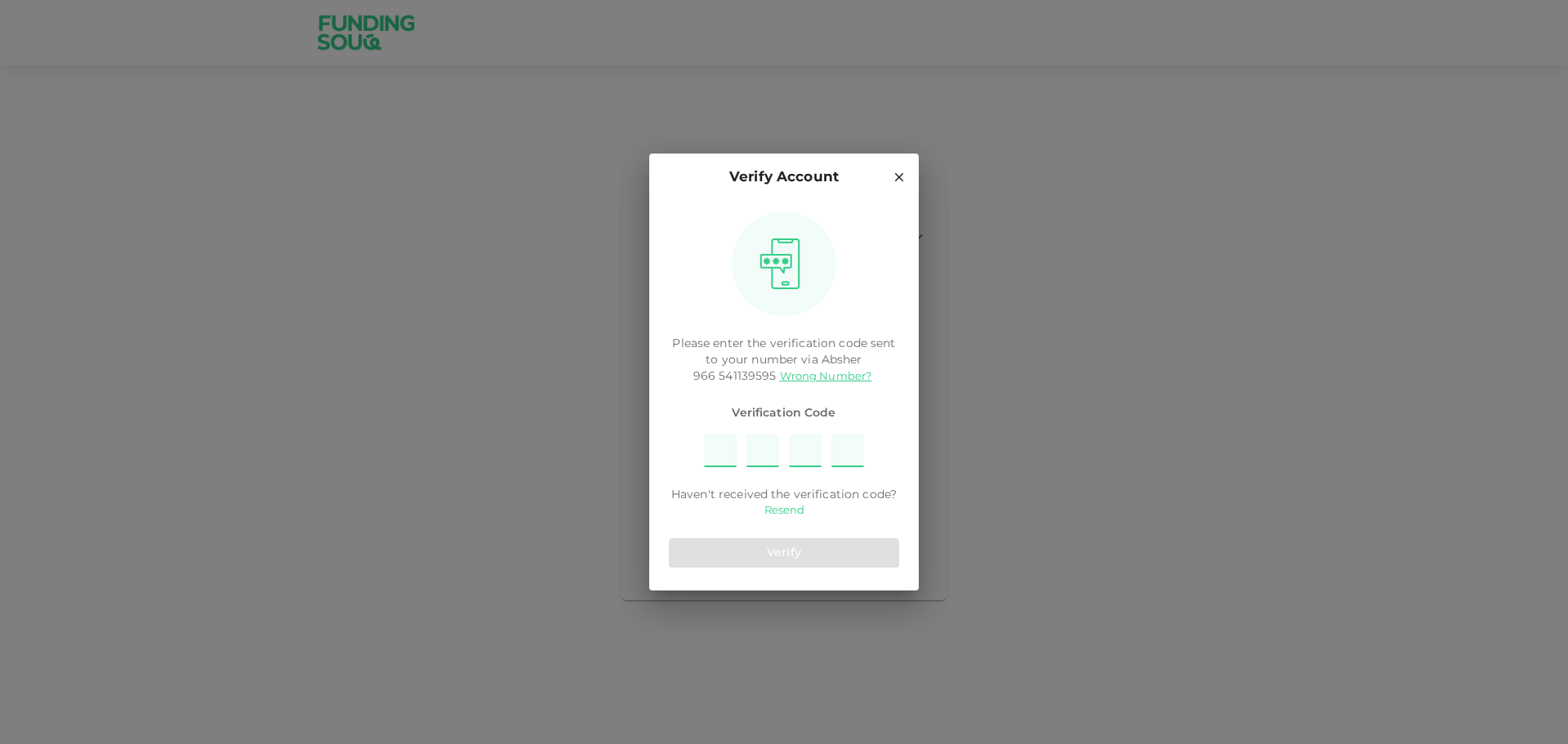
click at [777, 510] on link "Resend" at bounding box center [784, 511] width 40 height 15
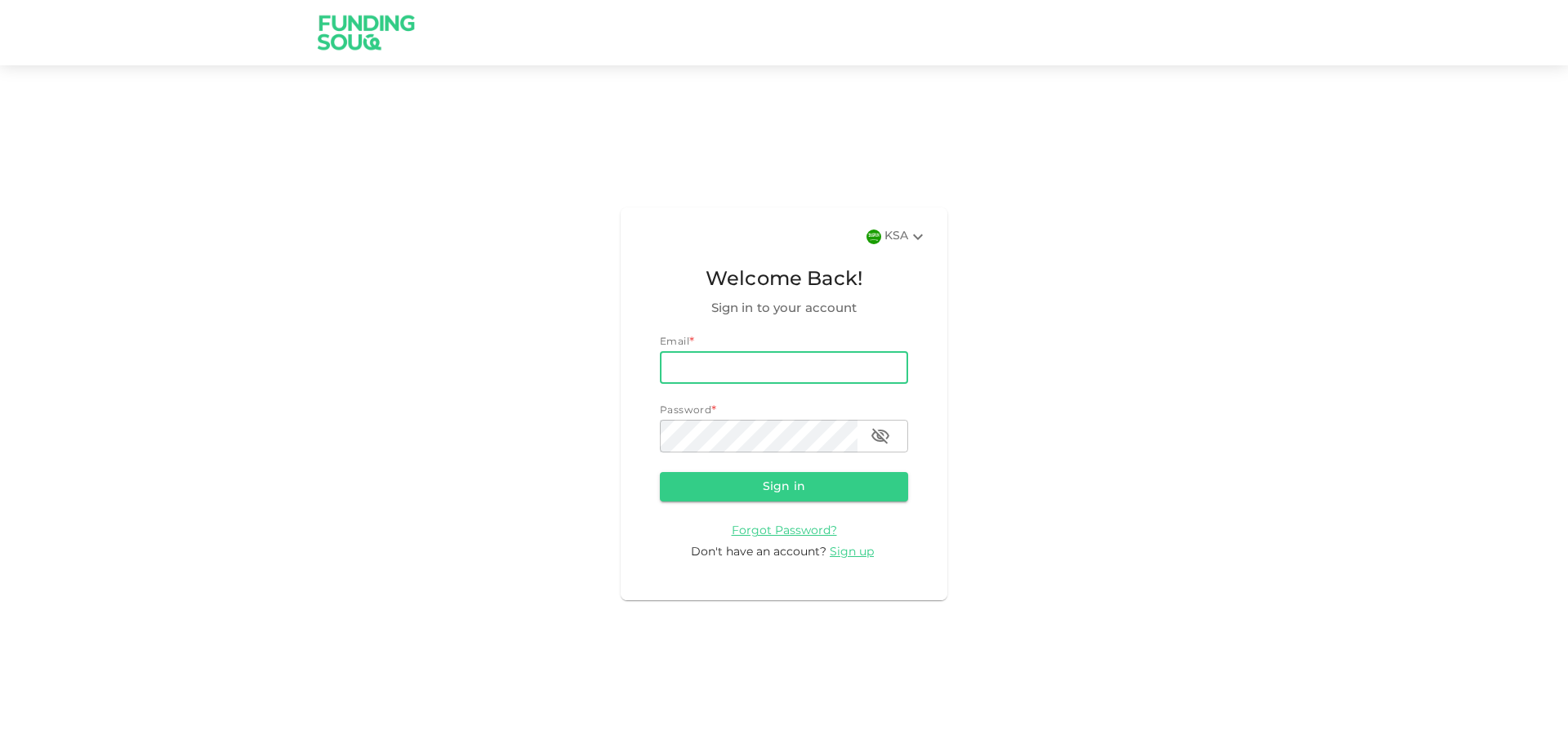
type input "[EMAIL_ADDRESS][DOMAIN_NAME]"
click at [660, 471] on button "Sign in" at bounding box center [784, 486] width 248 height 30
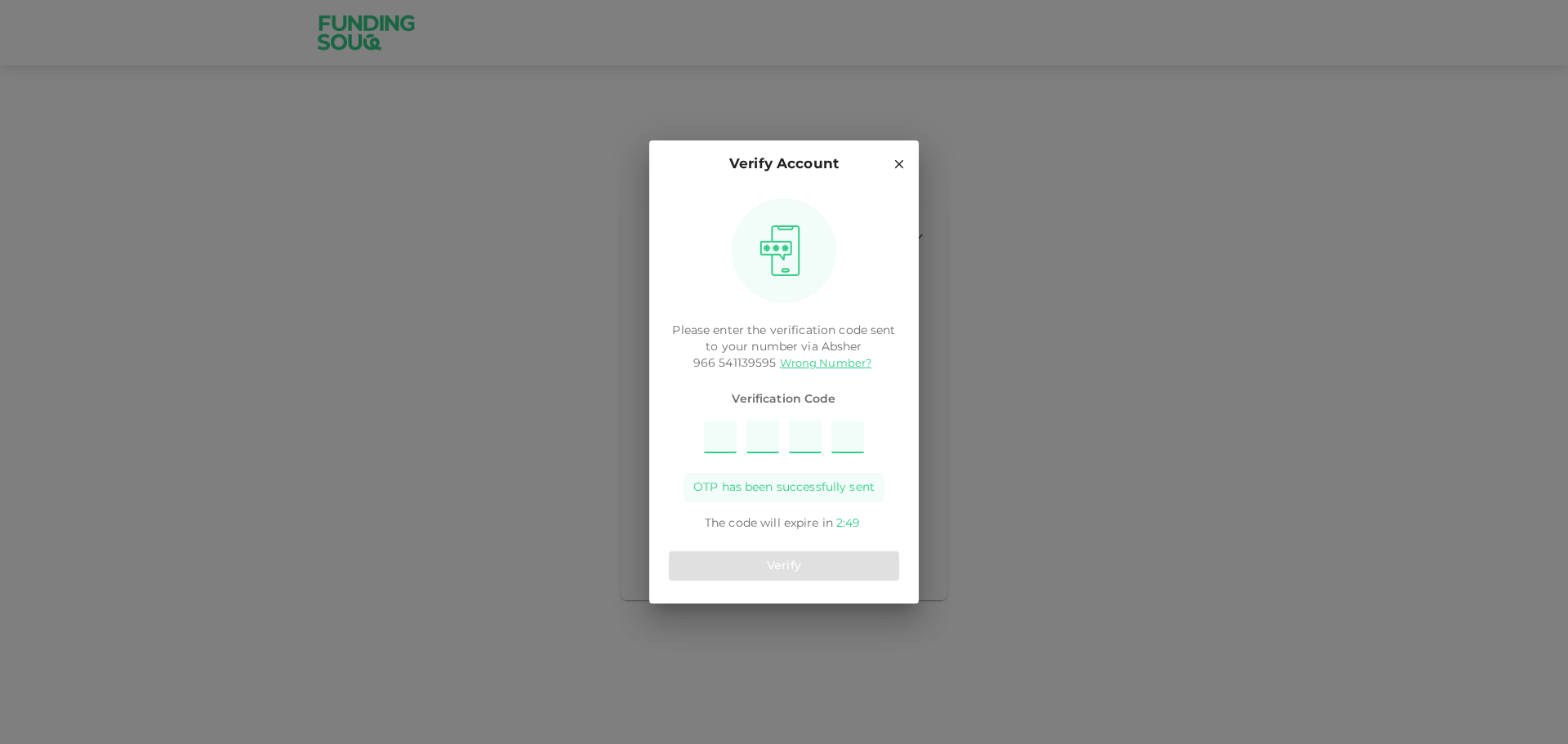
type input "1"
type input "5"
type input "8"
type input "6"
click at [809, 541] on div "Please enter the verification code sent to your number via Absher 966 541139595…" at bounding box center [784, 396] width 270 height 415
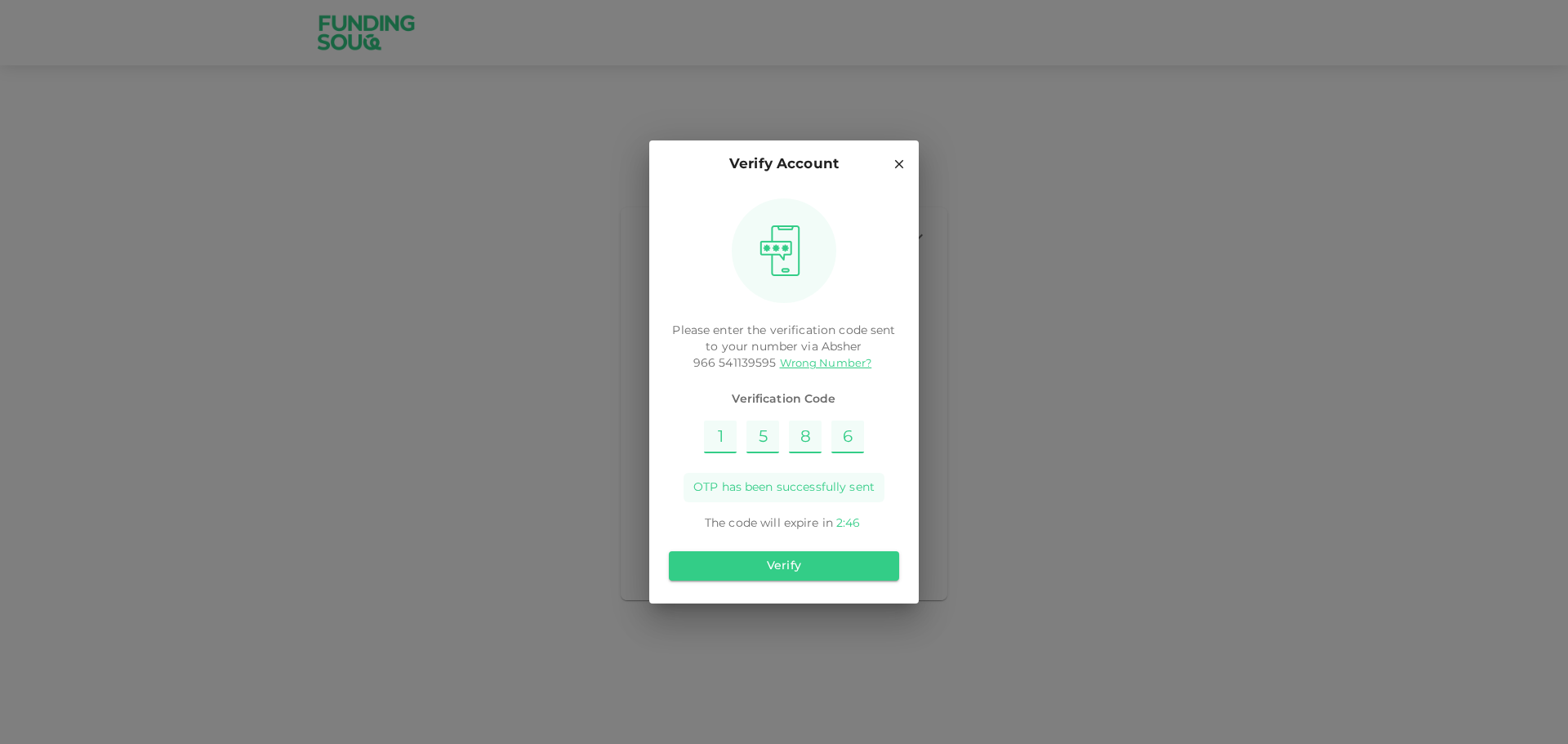
click at [807, 549] on div "Verify" at bounding box center [784, 565] width 230 height 42
click at [807, 551] on button "Verify" at bounding box center [784, 565] width 230 height 30
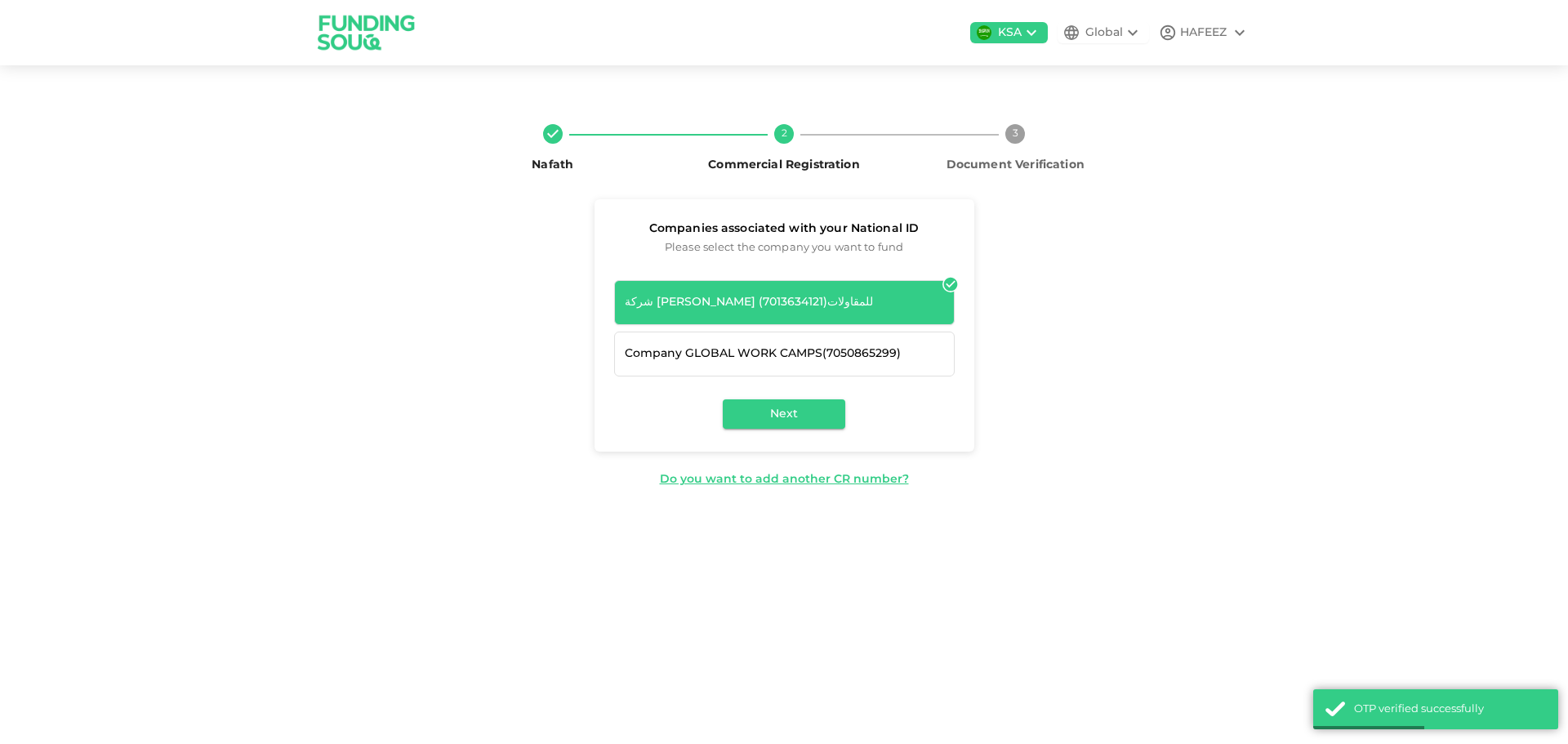
click at [798, 430] on div "Next" at bounding box center [784, 414] width 379 height 75
click at [799, 421] on button "Next" at bounding box center [784, 414] width 123 height 30
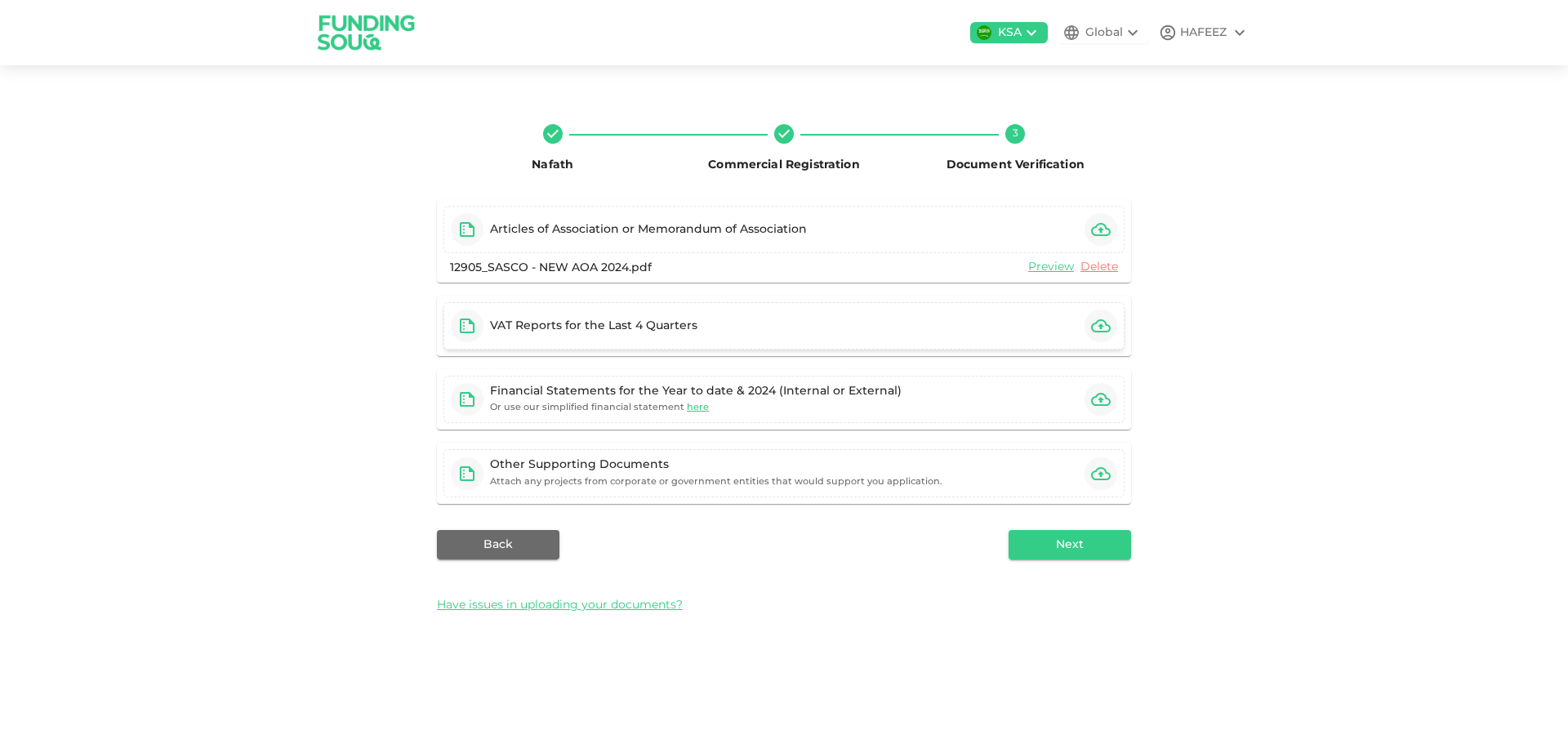
click at [1093, 332] on icon "button" at bounding box center [1100, 325] width 19 height 19
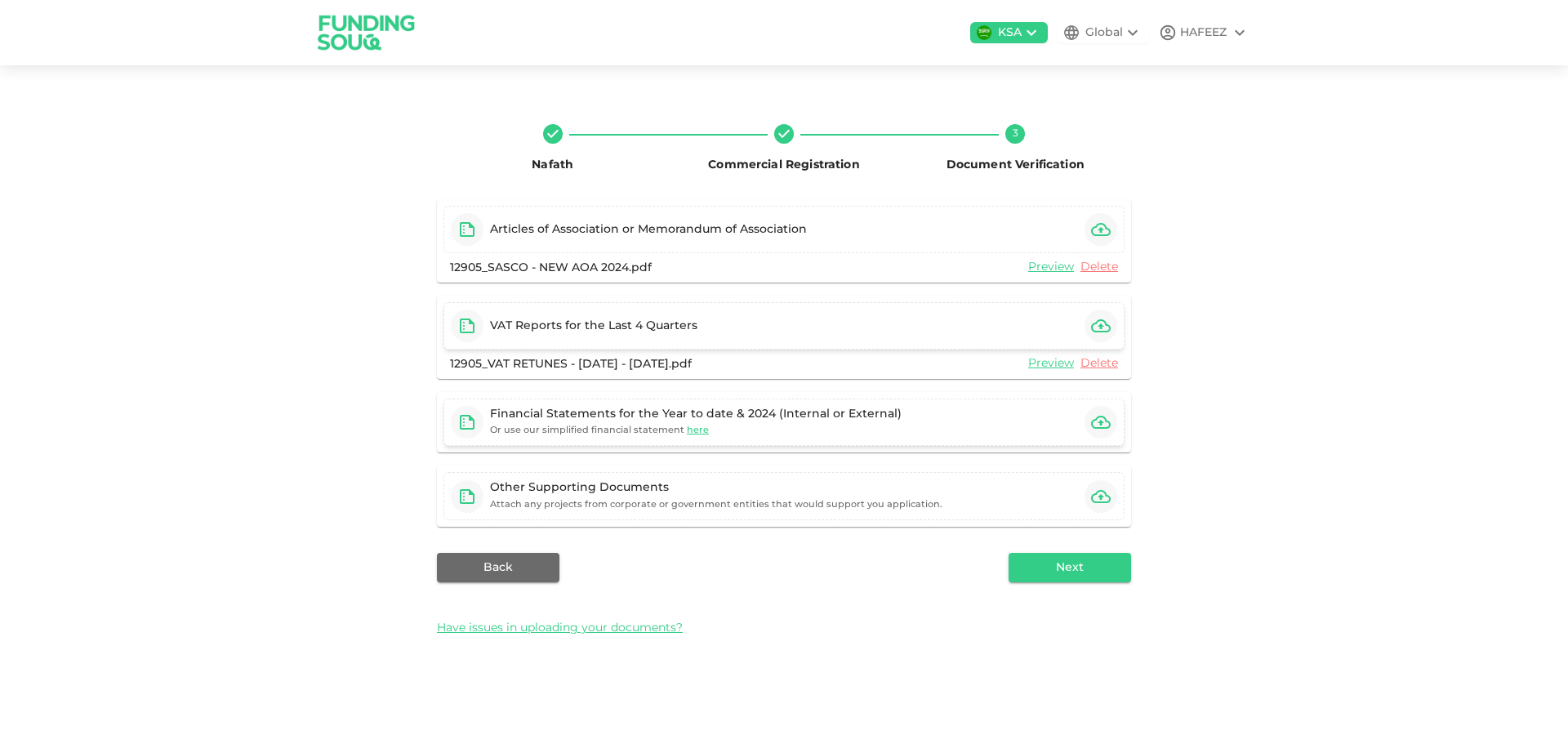
click at [1100, 422] on icon "button" at bounding box center [1100, 422] width 19 height 13
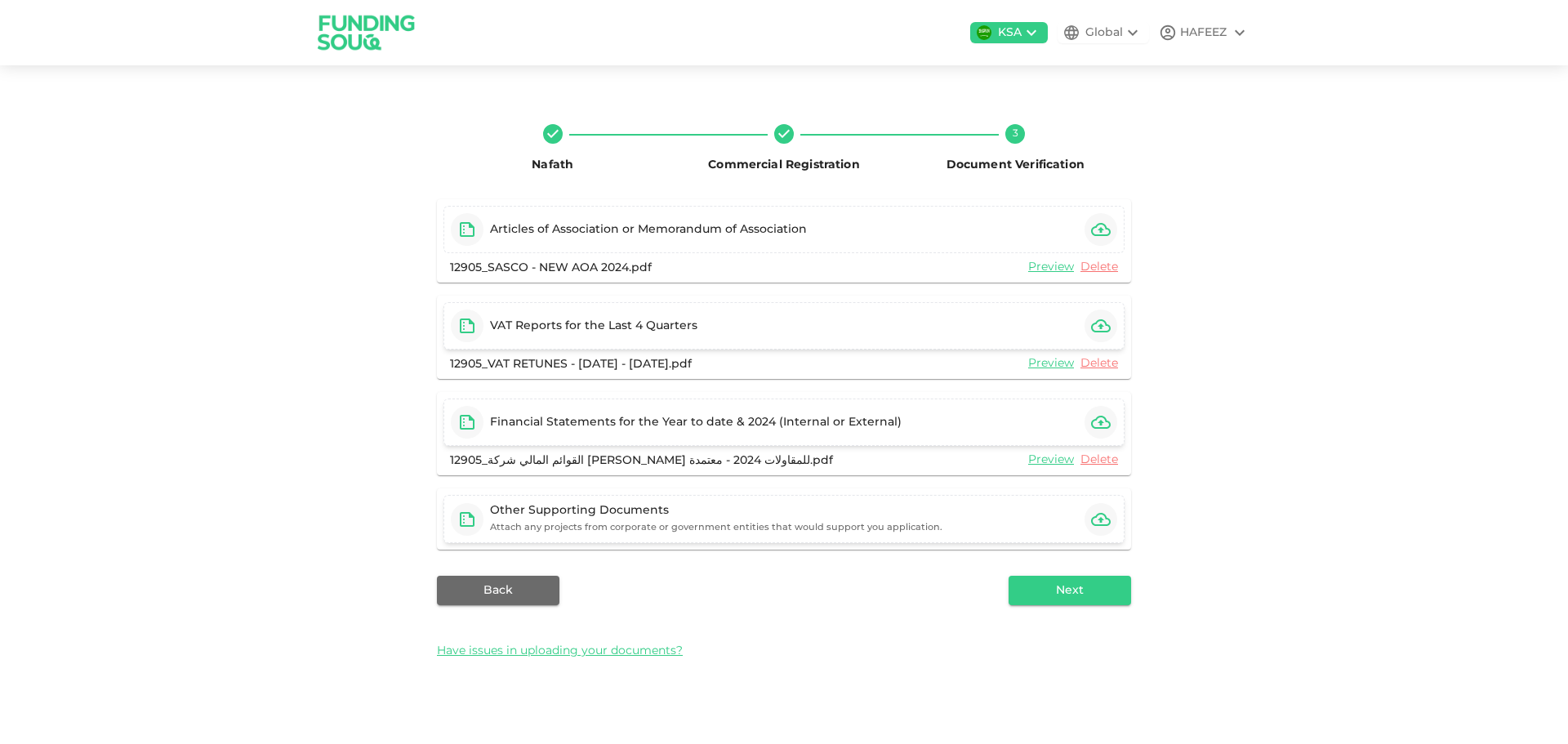
click at [766, 527] on small "Attach any projects from corporate or government entities that would support yo…" at bounding box center [715, 527] width 452 height 9
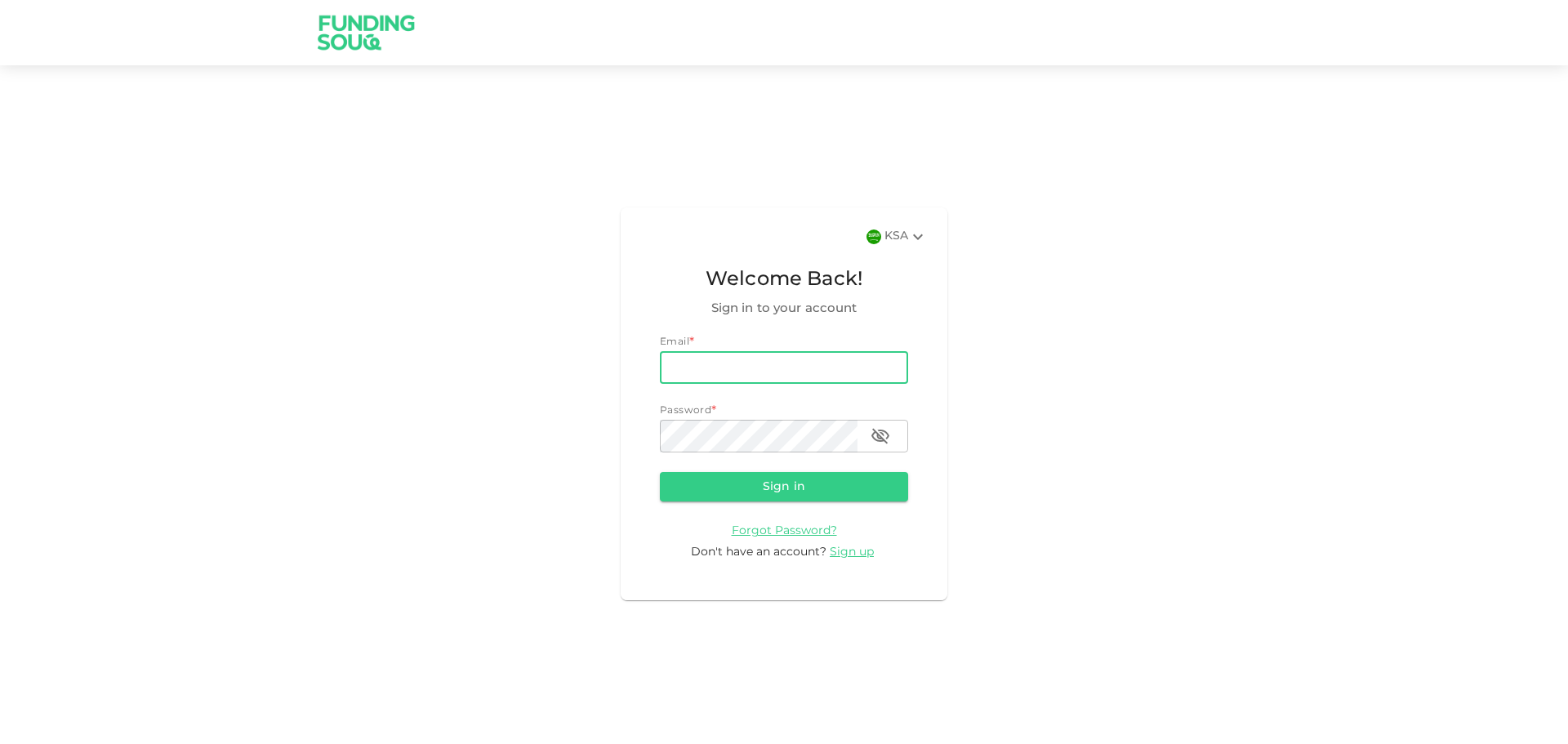
type input "[EMAIL_ADDRESS][DOMAIN_NAME]"
click at [660, 471] on button "Sign in" at bounding box center [784, 486] width 248 height 30
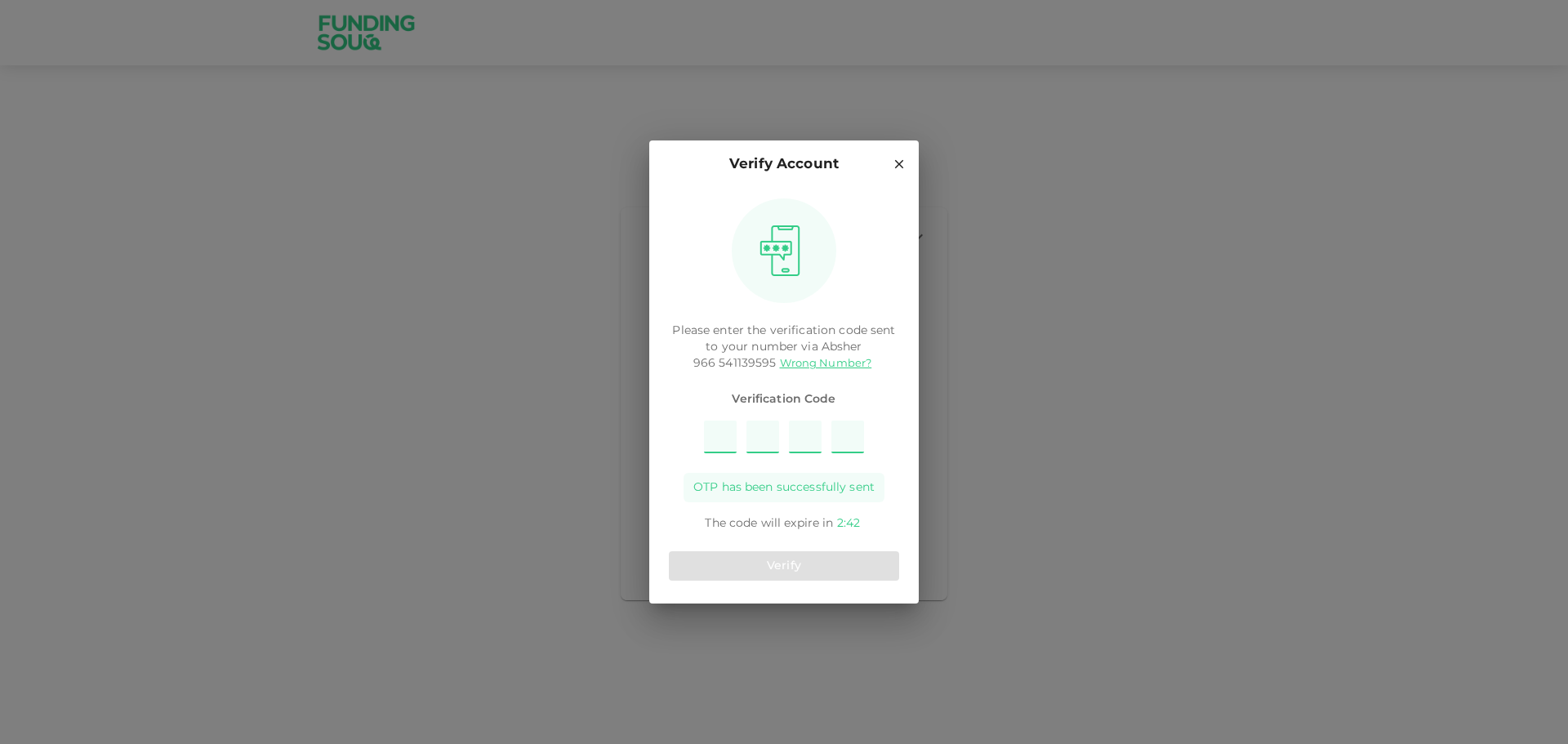
click at [728, 441] on input "Please enter OTP character 1" at bounding box center [720, 437] width 33 height 33
type input "9"
type input "6"
type input "4"
type input "8"
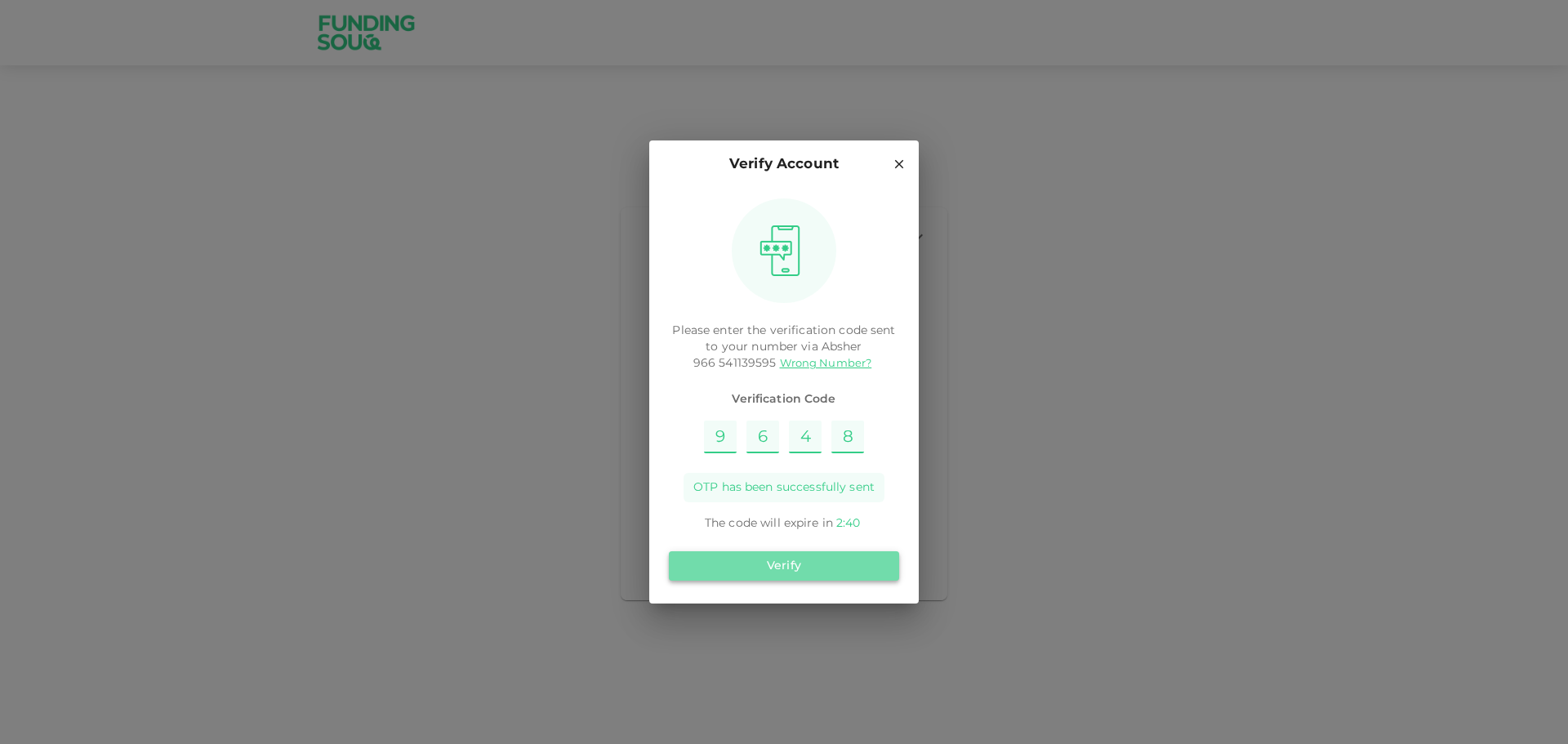
click at [774, 556] on button "Verify" at bounding box center [784, 565] width 230 height 30
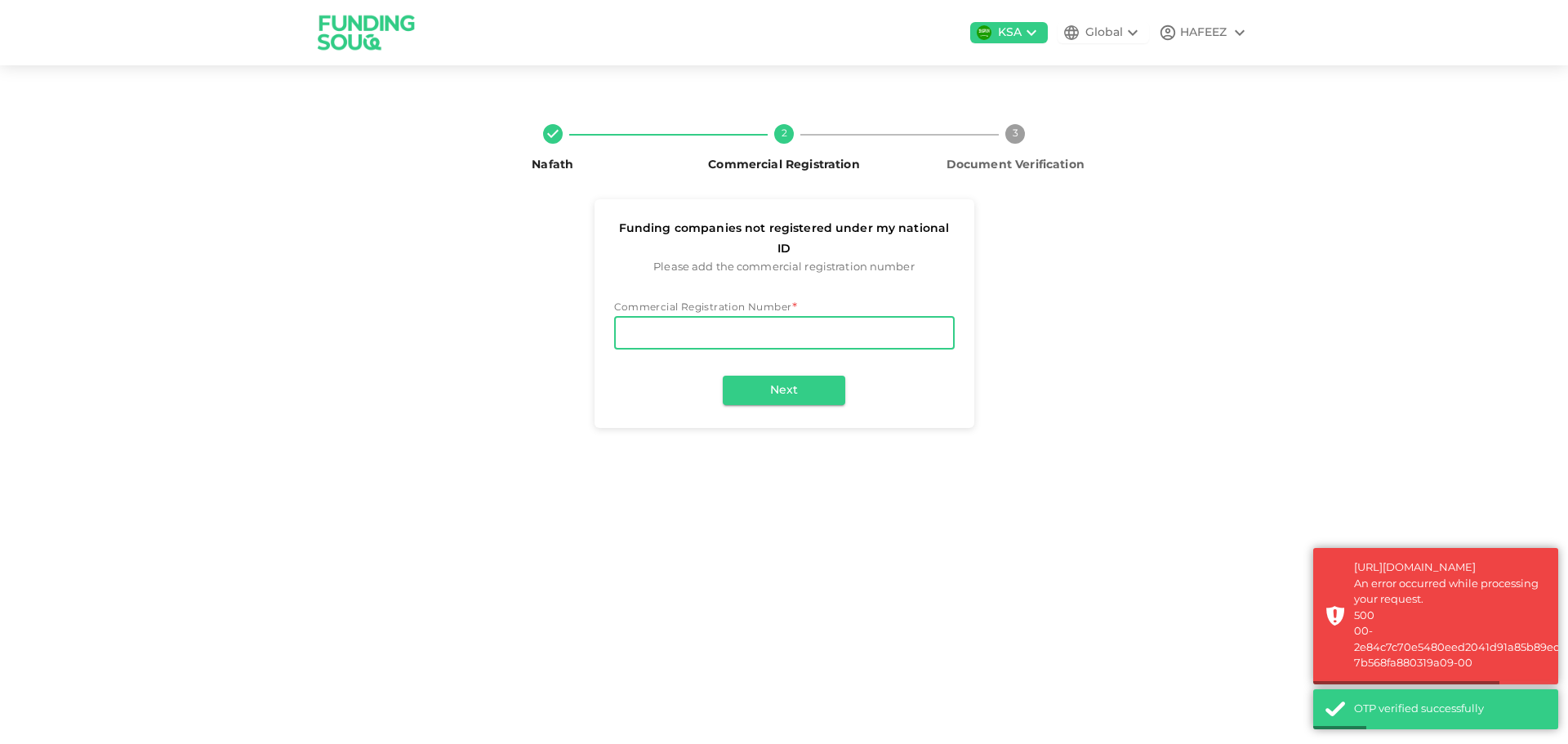
click at [744, 317] on input "Commercial Registration Number" at bounding box center [784, 333] width 341 height 33
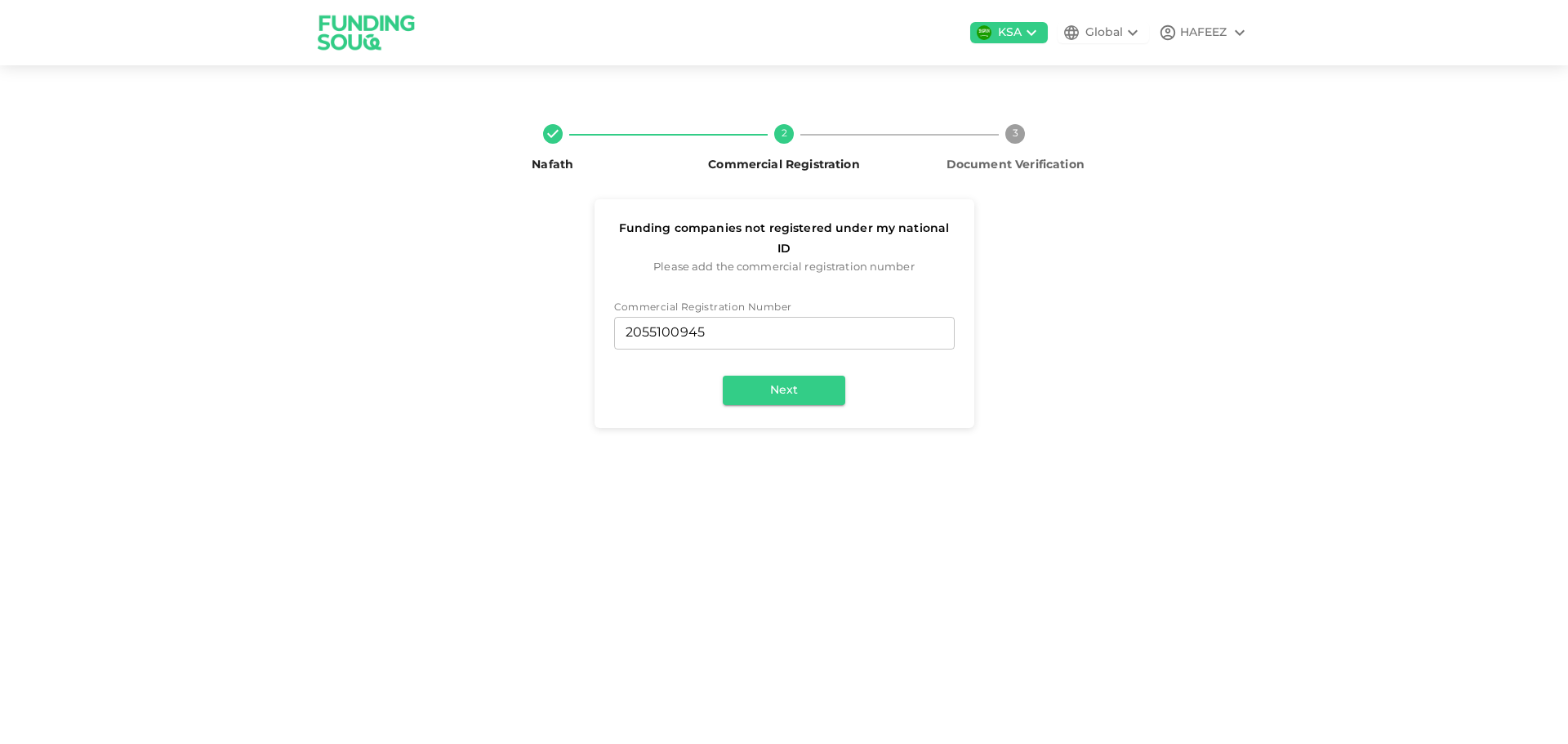
click at [783, 389] on div "Commercial Registration Number Commercial Registration Number 2055100945 Commer…" at bounding box center [784, 357] width 379 height 140
click at [788, 375] on button "Next" at bounding box center [784, 390] width 123 height 30
drag, startPoint x: 709, startPoint y: 319, endPoint x: 454, endPoint y: 252, distance: 263.7
click at [454, 252] on div "Funding companies not registered under my national ID Please add the commercial…" at bounding box center [784, 313] width 694 height 228
type input "7013634121"
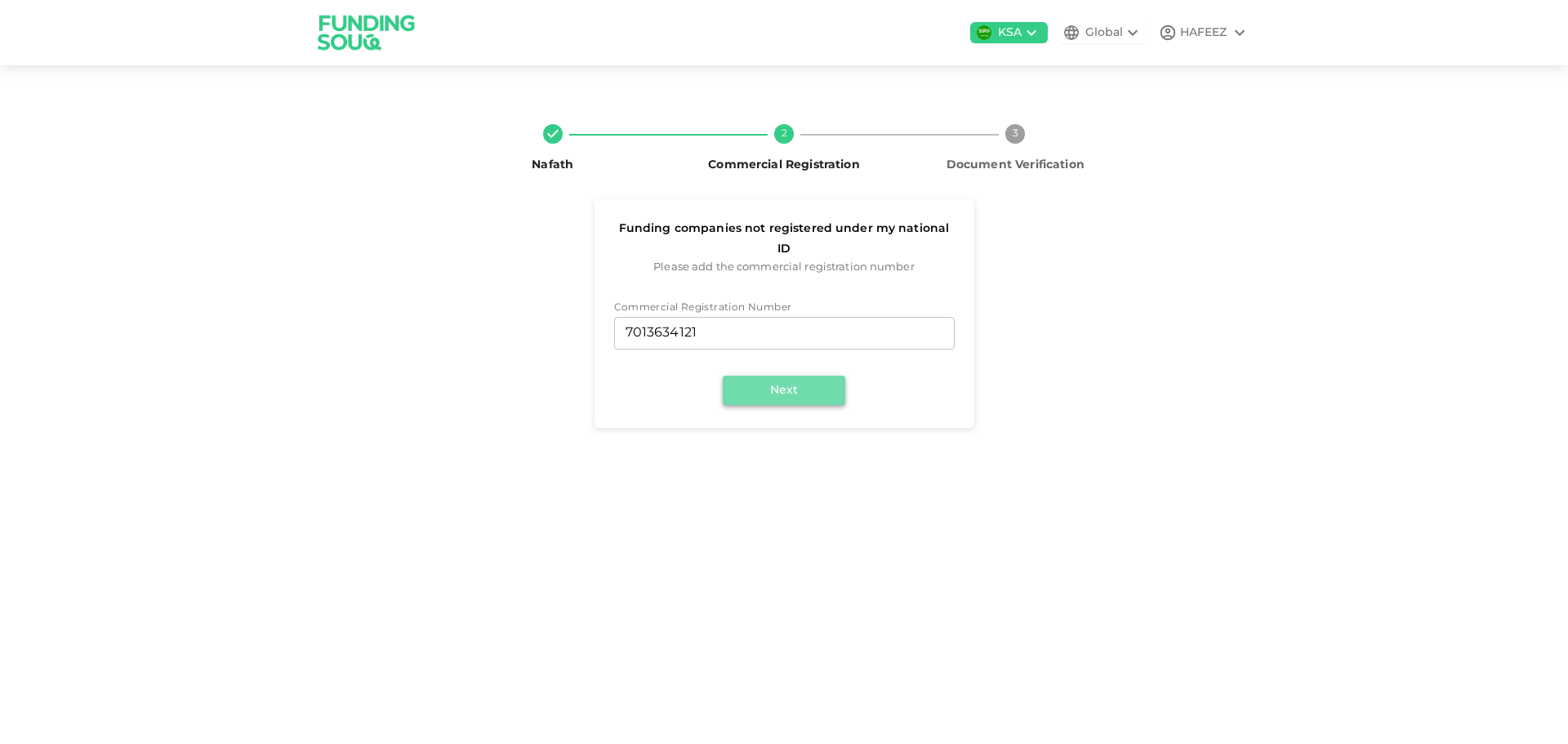
click at [791, 375] on button "Next" at bounding box center [784, 390] width 123 height 30
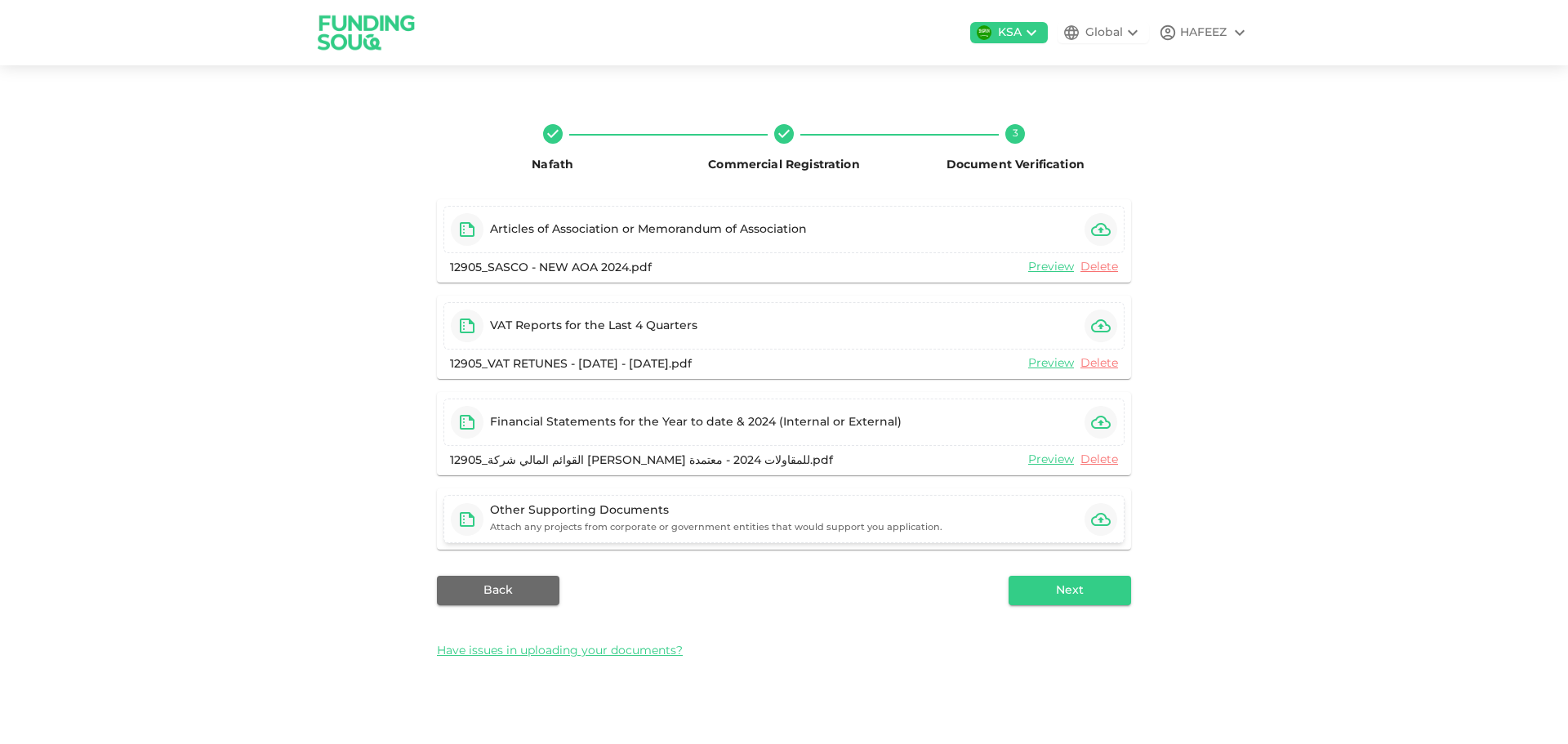
click at [929, 510] on div "Other Supporting Documents" at bounding box center [715, 510] width 452 height 16
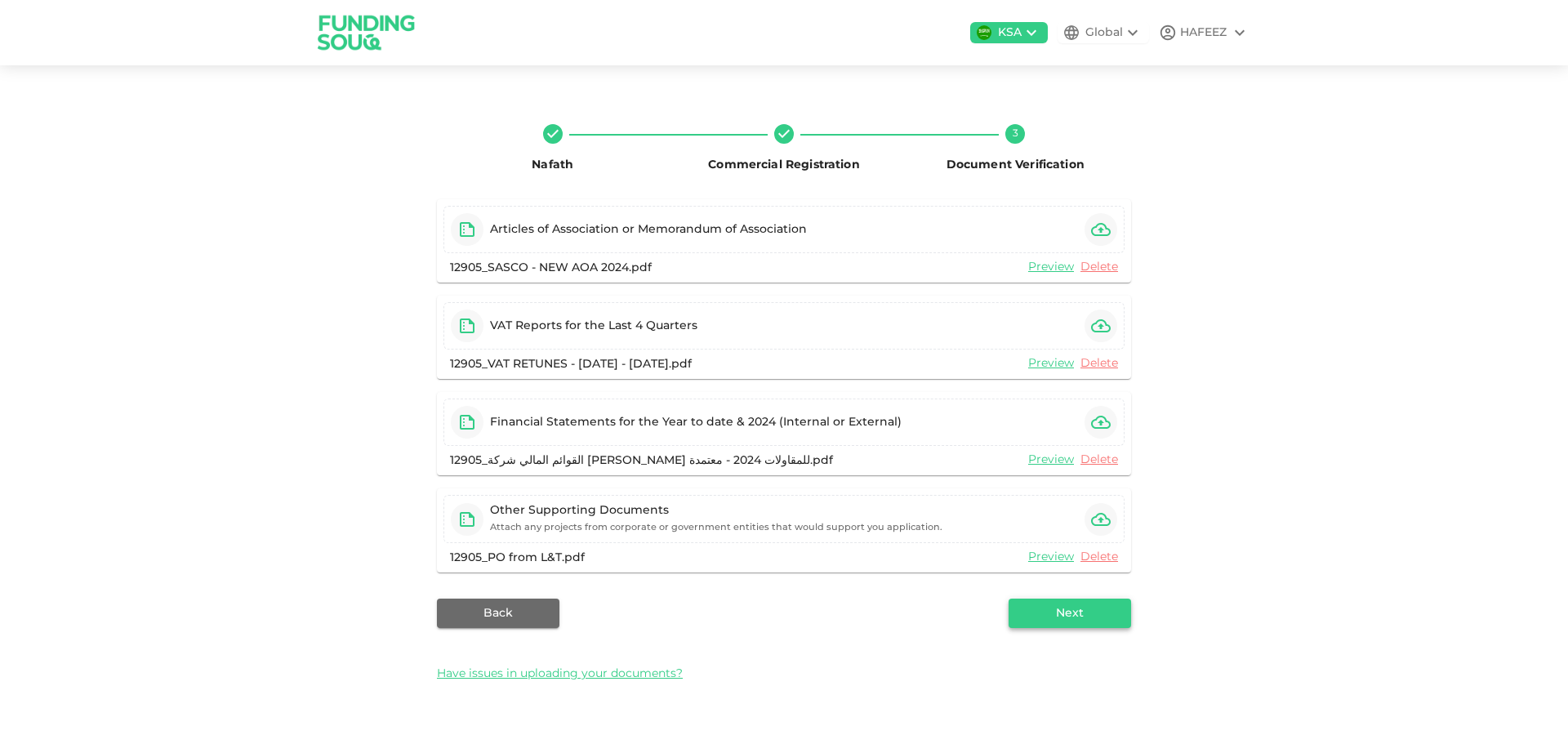
click at [1077, 595] on div "Articles of Association or Memorandum of Association 12905_SASCO - NEW AOA 2024…" at bounding box center [784, 445] width 694 height 493
click at [1073, 610] on button "Next" at bounding box center [1070, 612] width 123 height 30
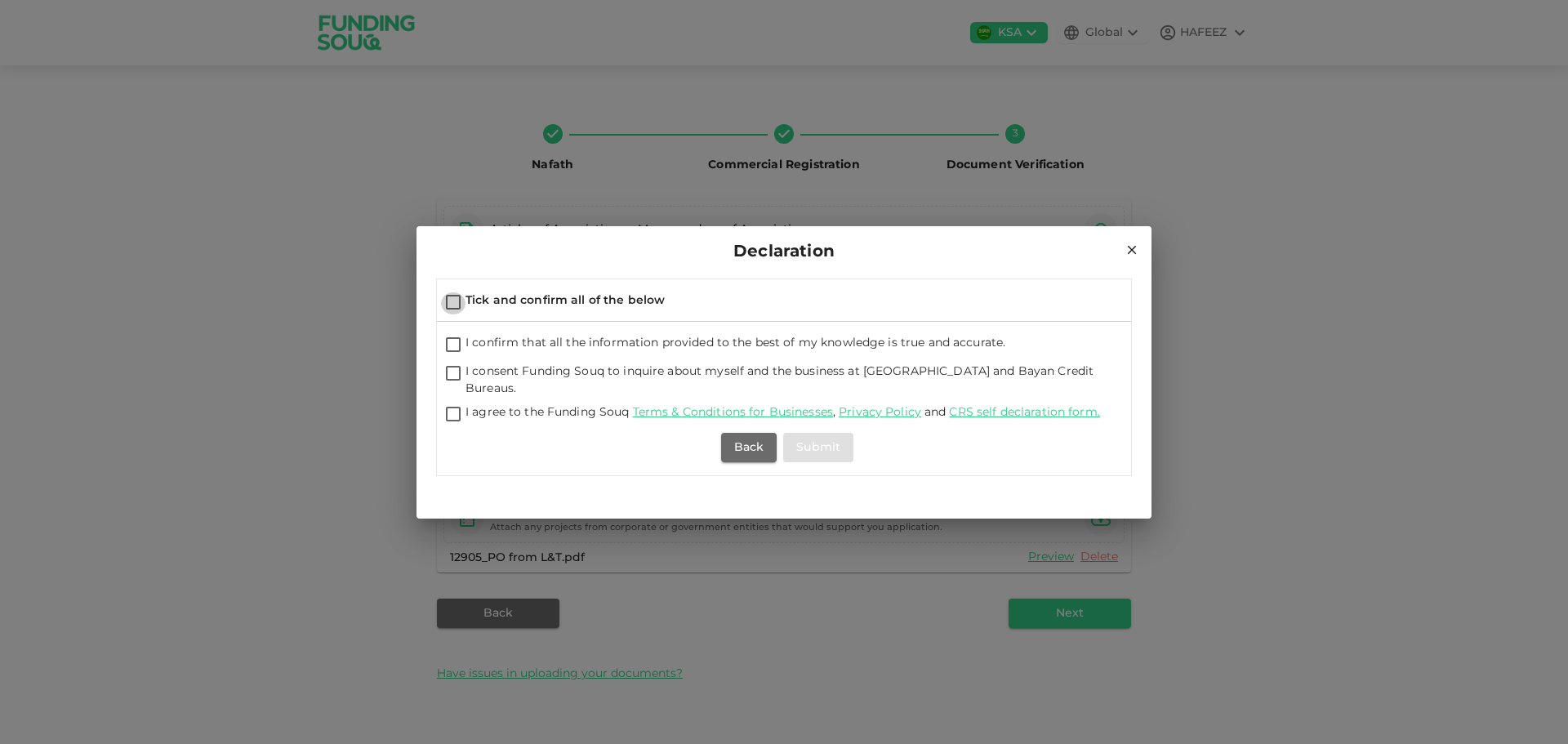
click at [452, 310] on input "Tick and confirm all of the below" at bounding box center [453, 302] width 25 height 22
checkbox input "true"
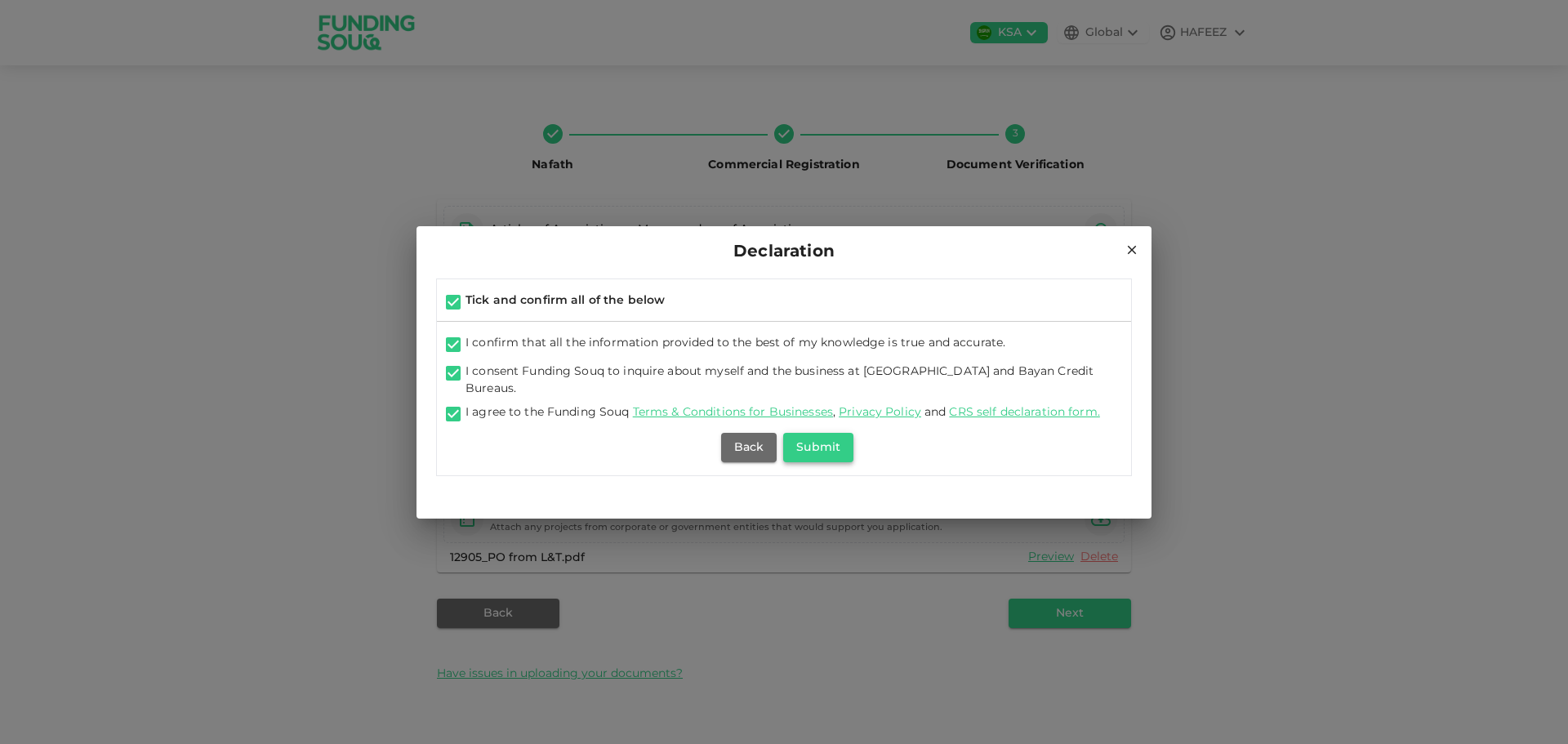
click at [843, 433] on button "Submit" at bounding box center [817, 447] width 70 height 30
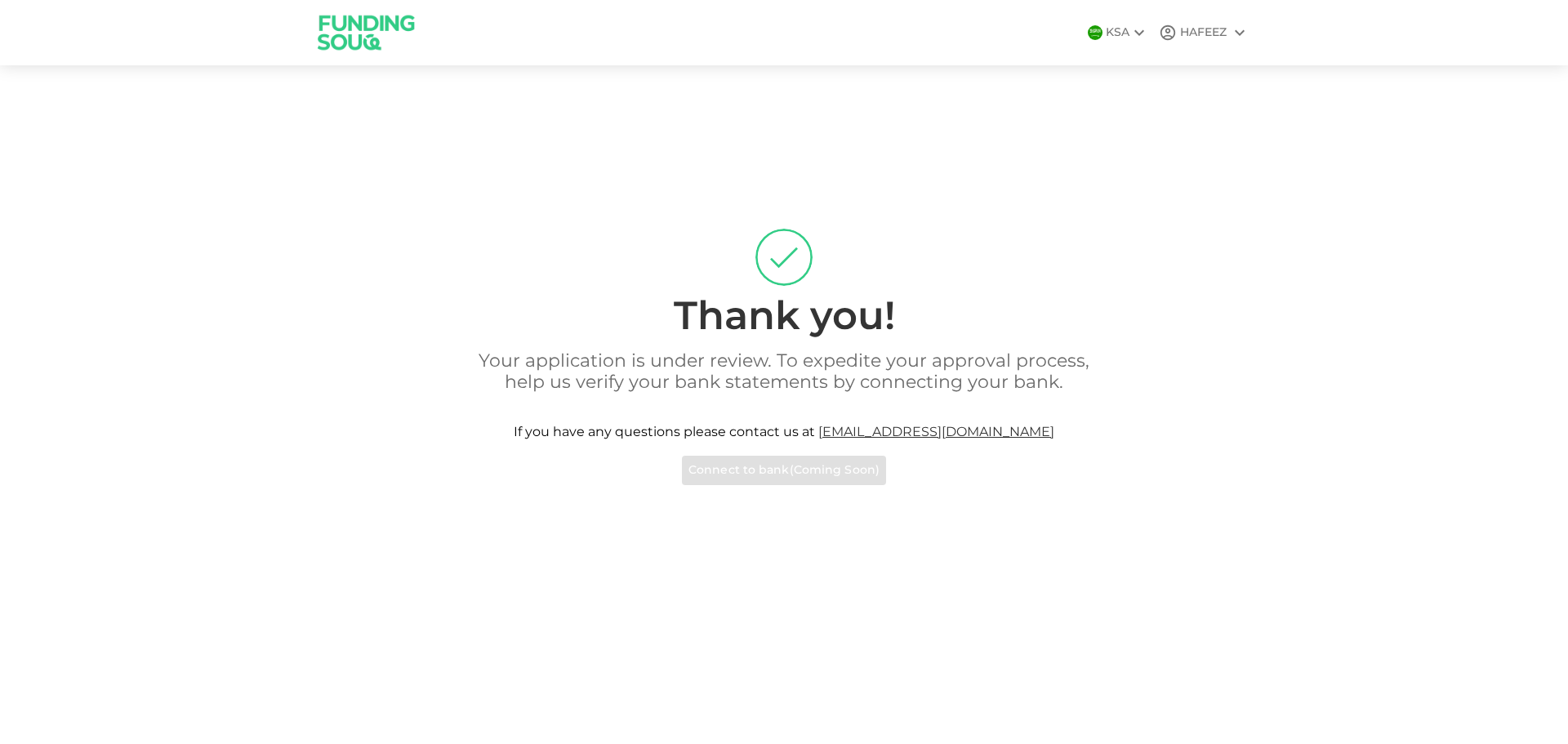
drag, startPoint x: 1225, startPoint y: 357, endPoint x: 1174, endPoint y: 357, distance: 51.0
click at [1225, 357] on div "Your application is under review. To expedite your approval process, help us ve…" at bounding box center [784, 418] width 930 height 133
